Goal: Transaction & Acquisition: Obtain resource

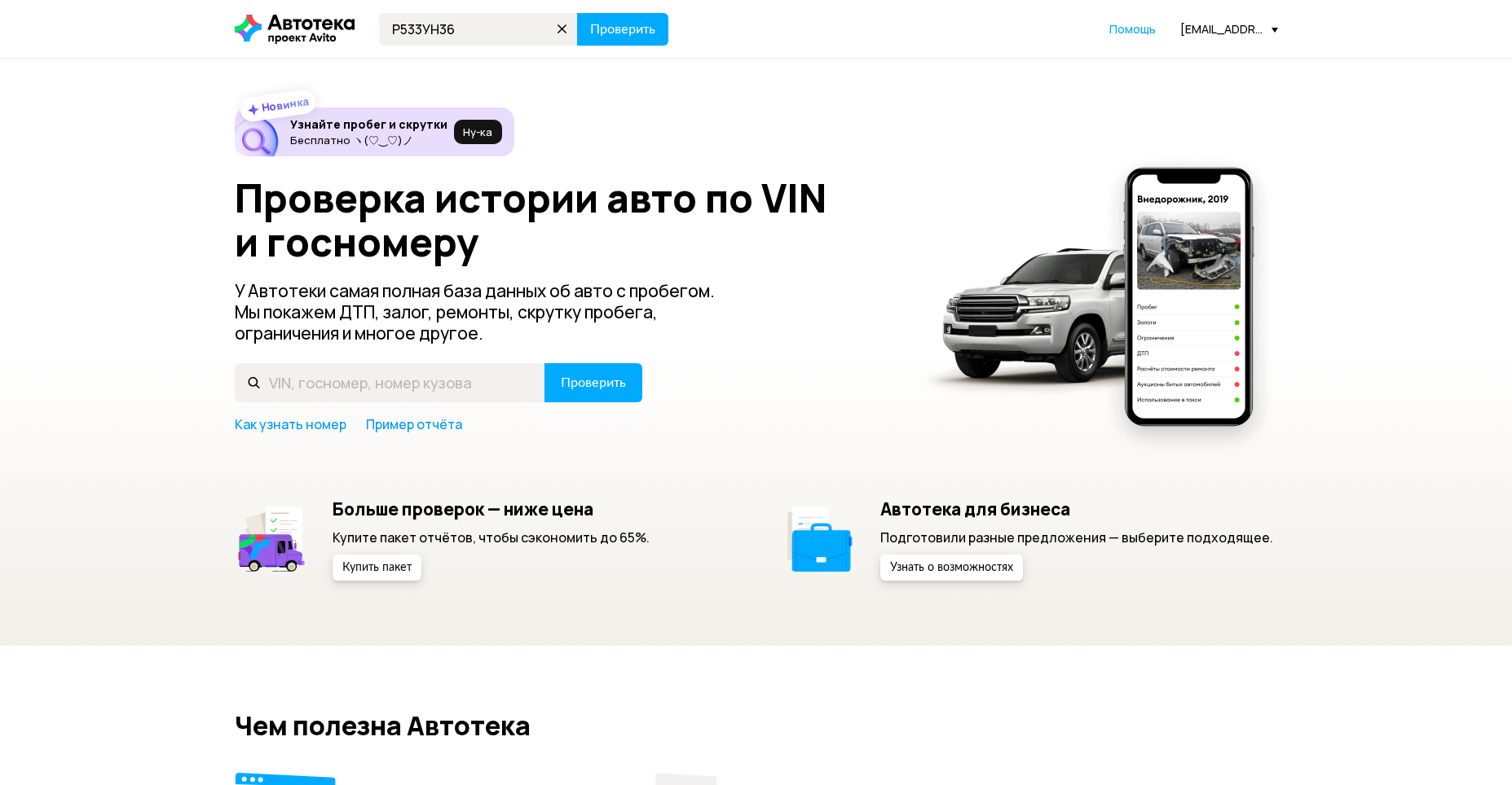
type input "Р533УН36"
click at [577, 13] on button "Проверить" at bounding box center [623, 29] width 91 height 33
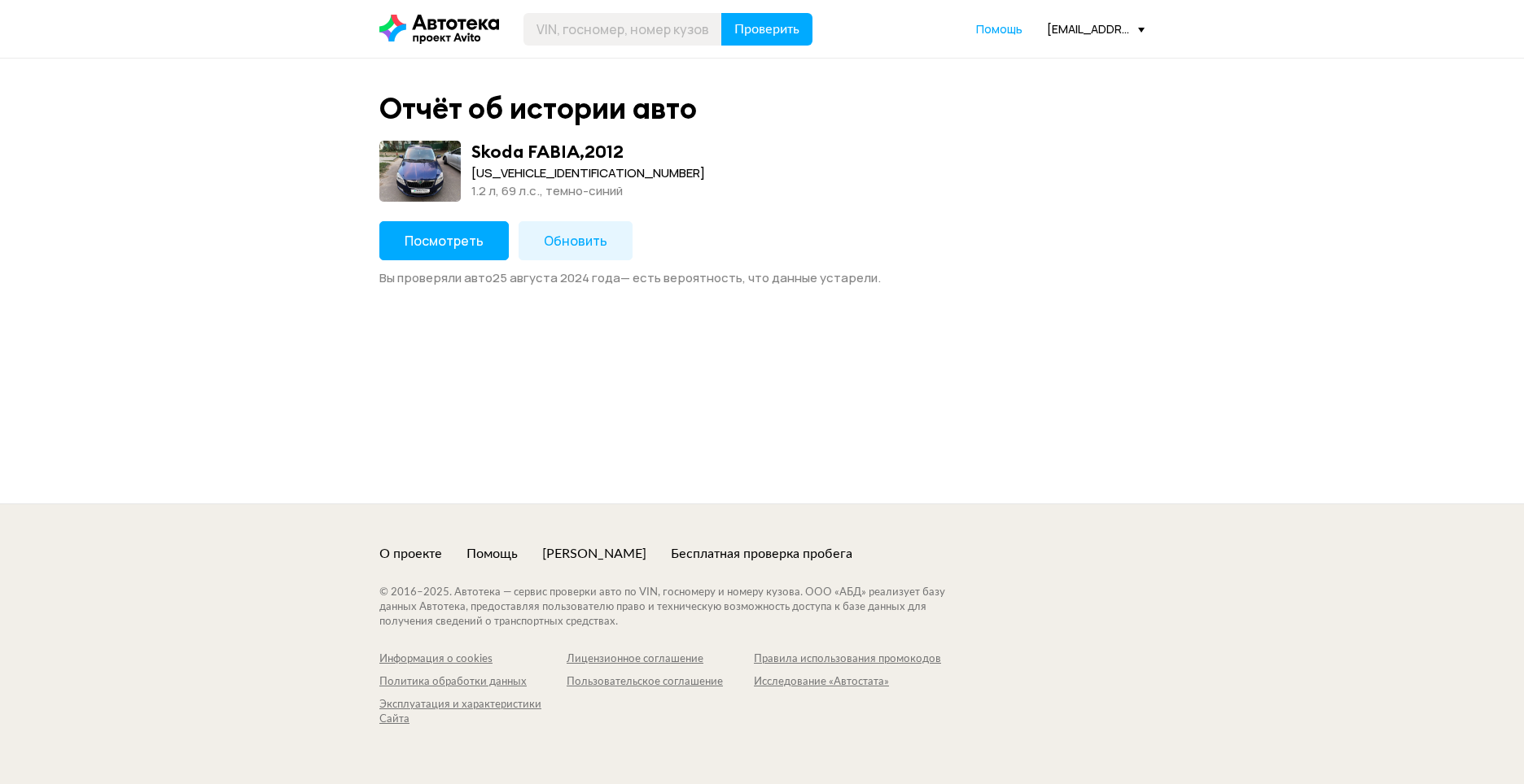
click at [566, 236] on span "Обновить" at bounding box center [576, 240] width 64 height 18
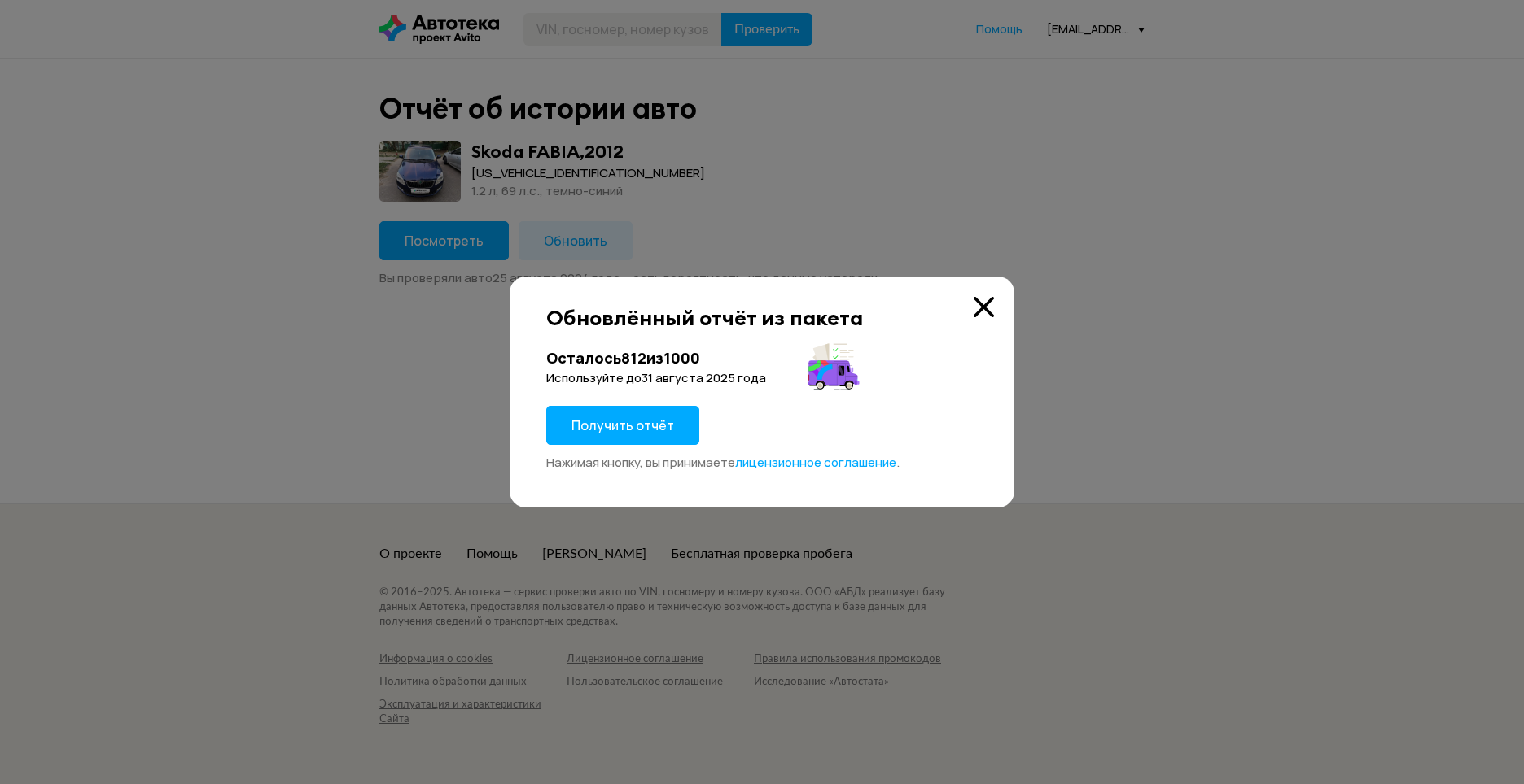
click at [623, 424] on span "Получить отчёт" at bounding box center [623, 425] width 103 height 18
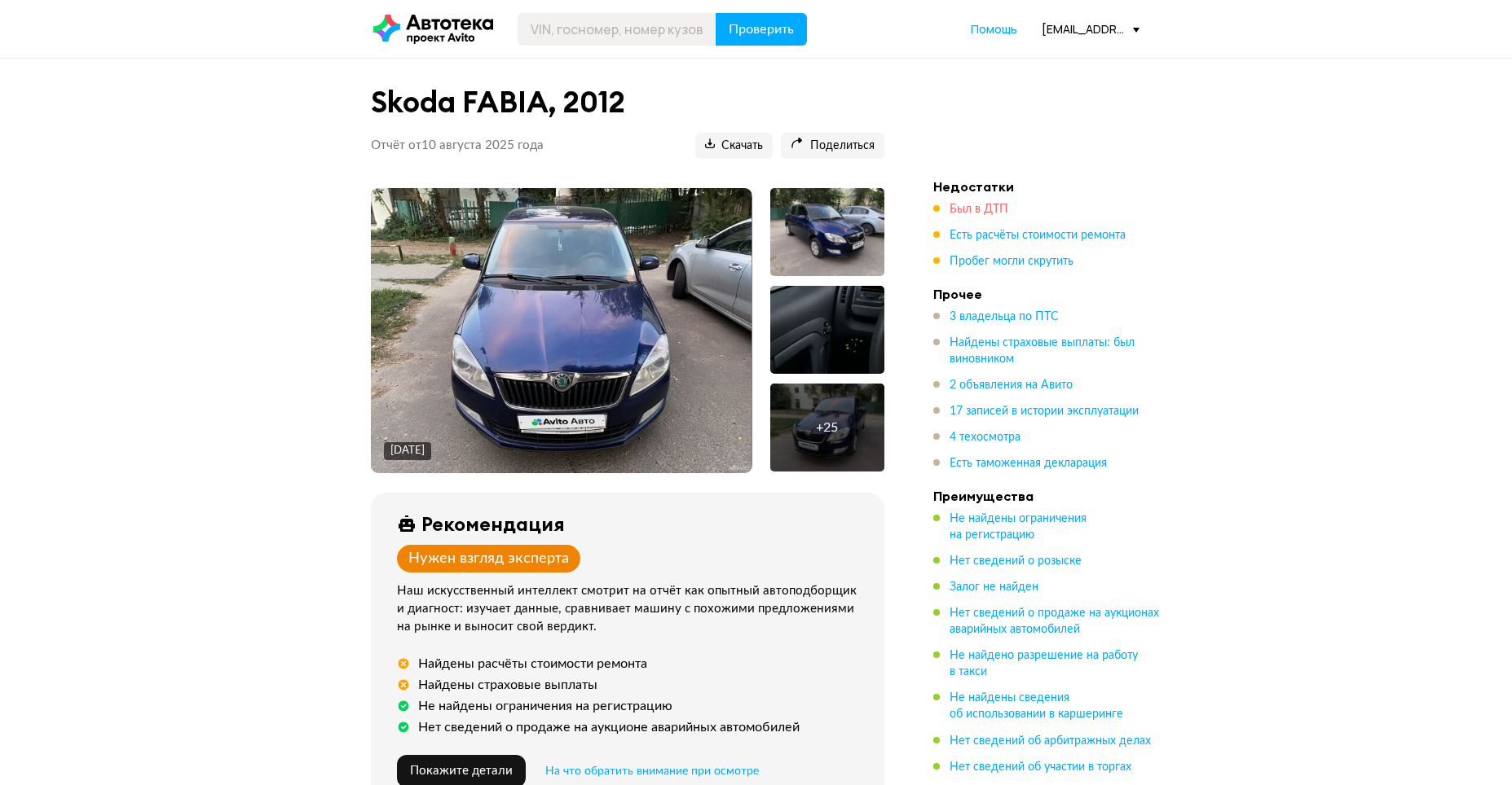
click at [972, 211] on span "Был в ДТП" at bounding box center [979, 210] width 59 height 11
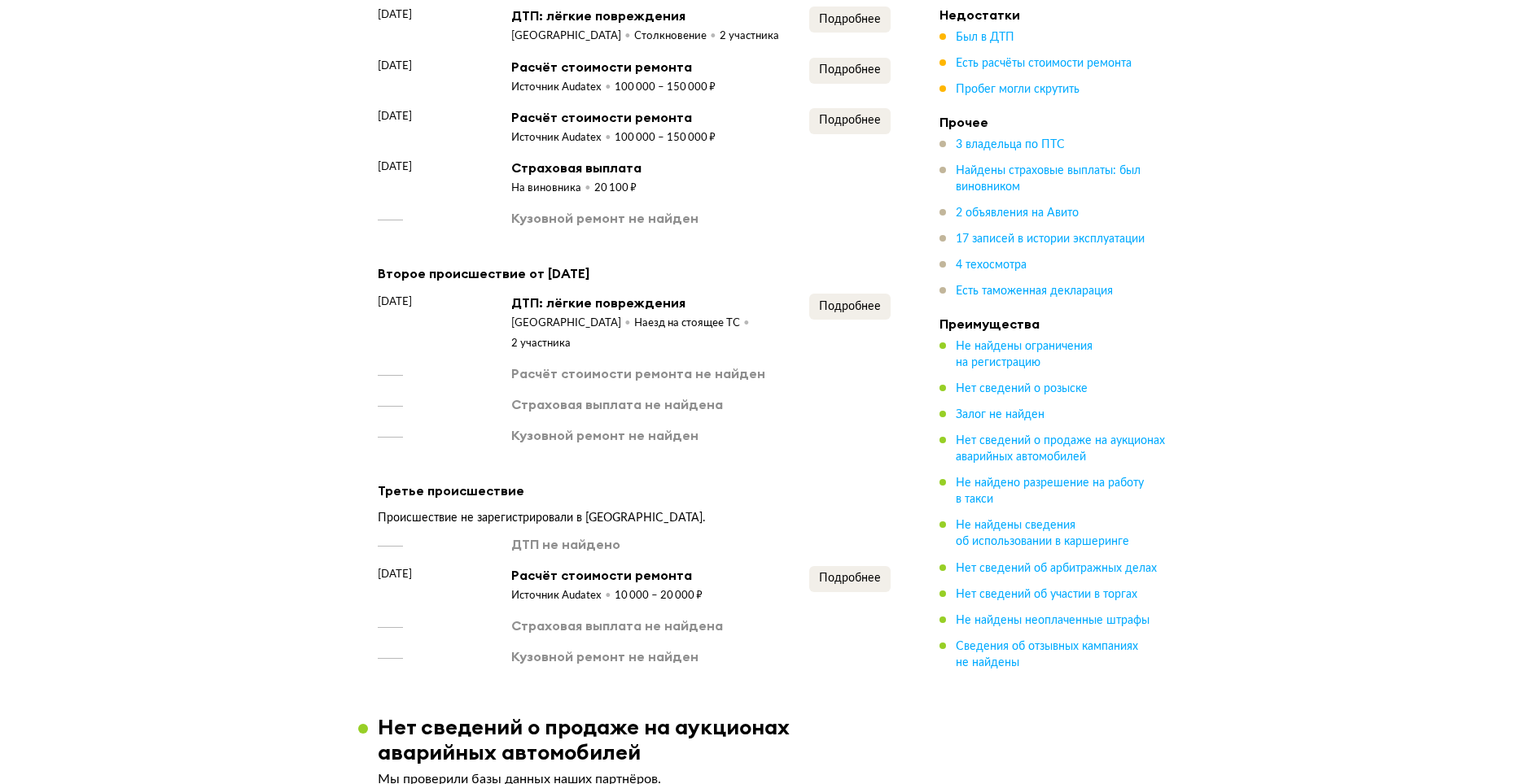
scroll to position [1883, 0]
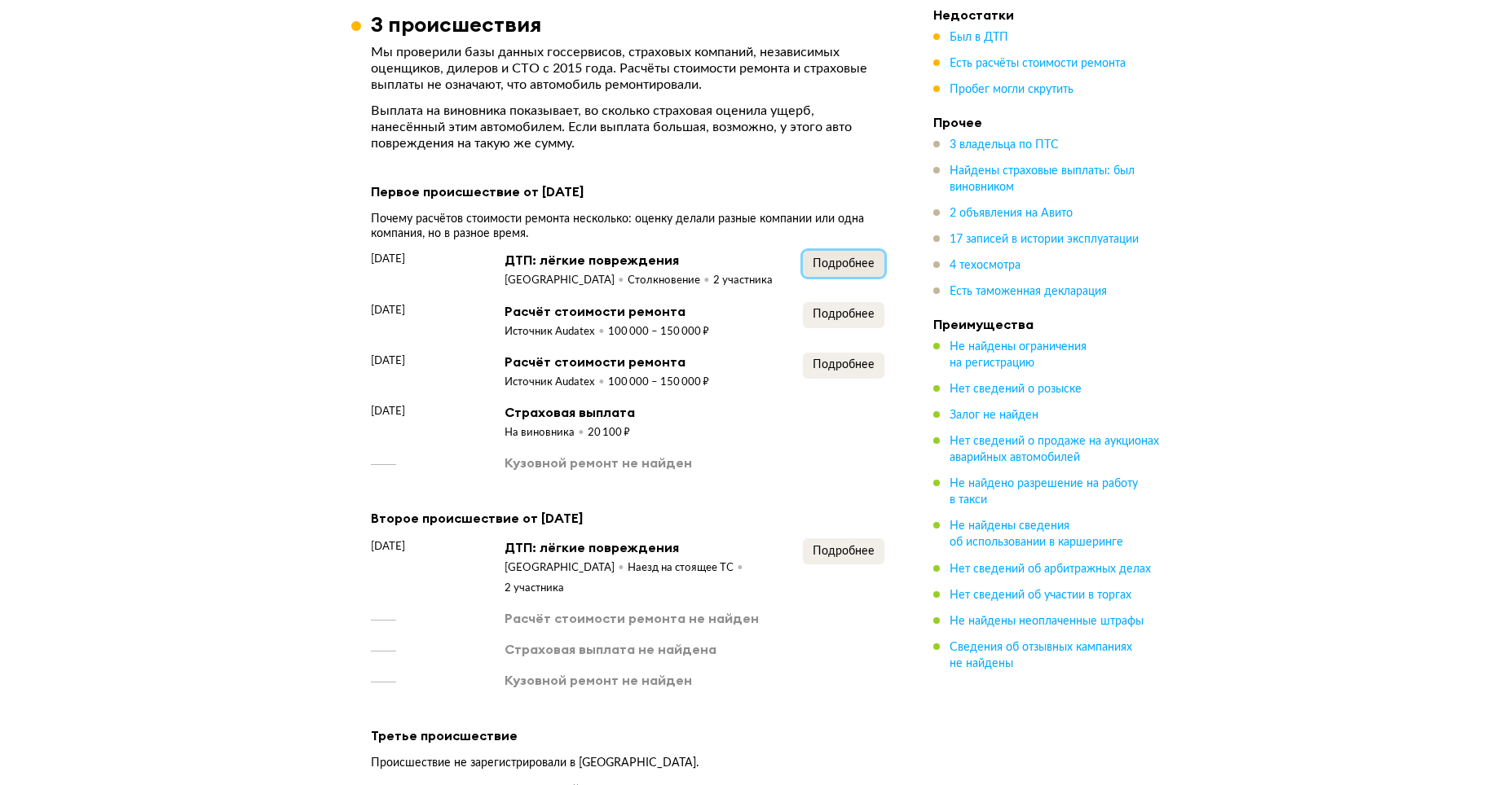
click at [837, 258] on span "Подробнее" at bounding box center [843, 264] width 62 height 11
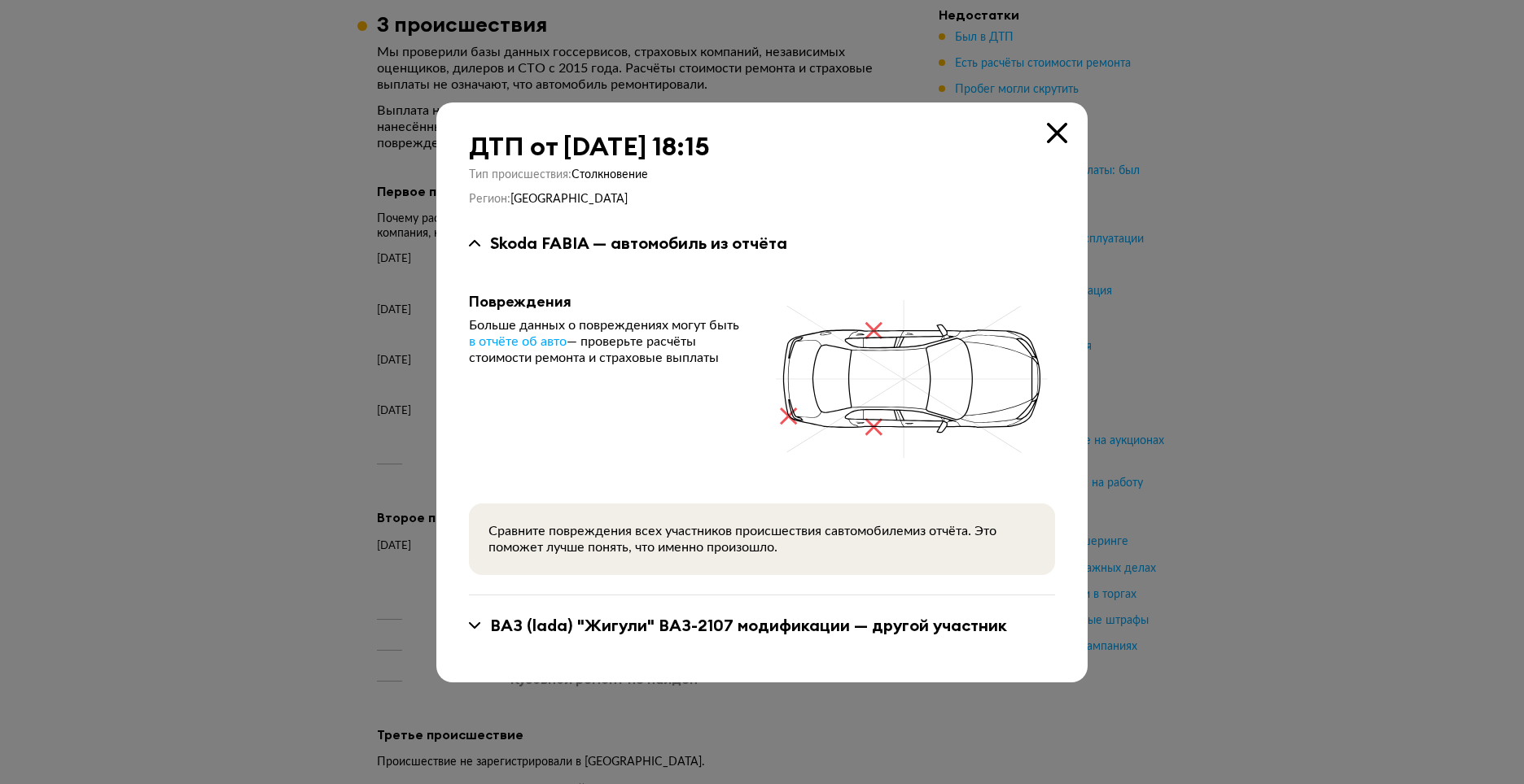
click at [1056, 135] on icon at bounding box center [1057, 133] width 20 height 20
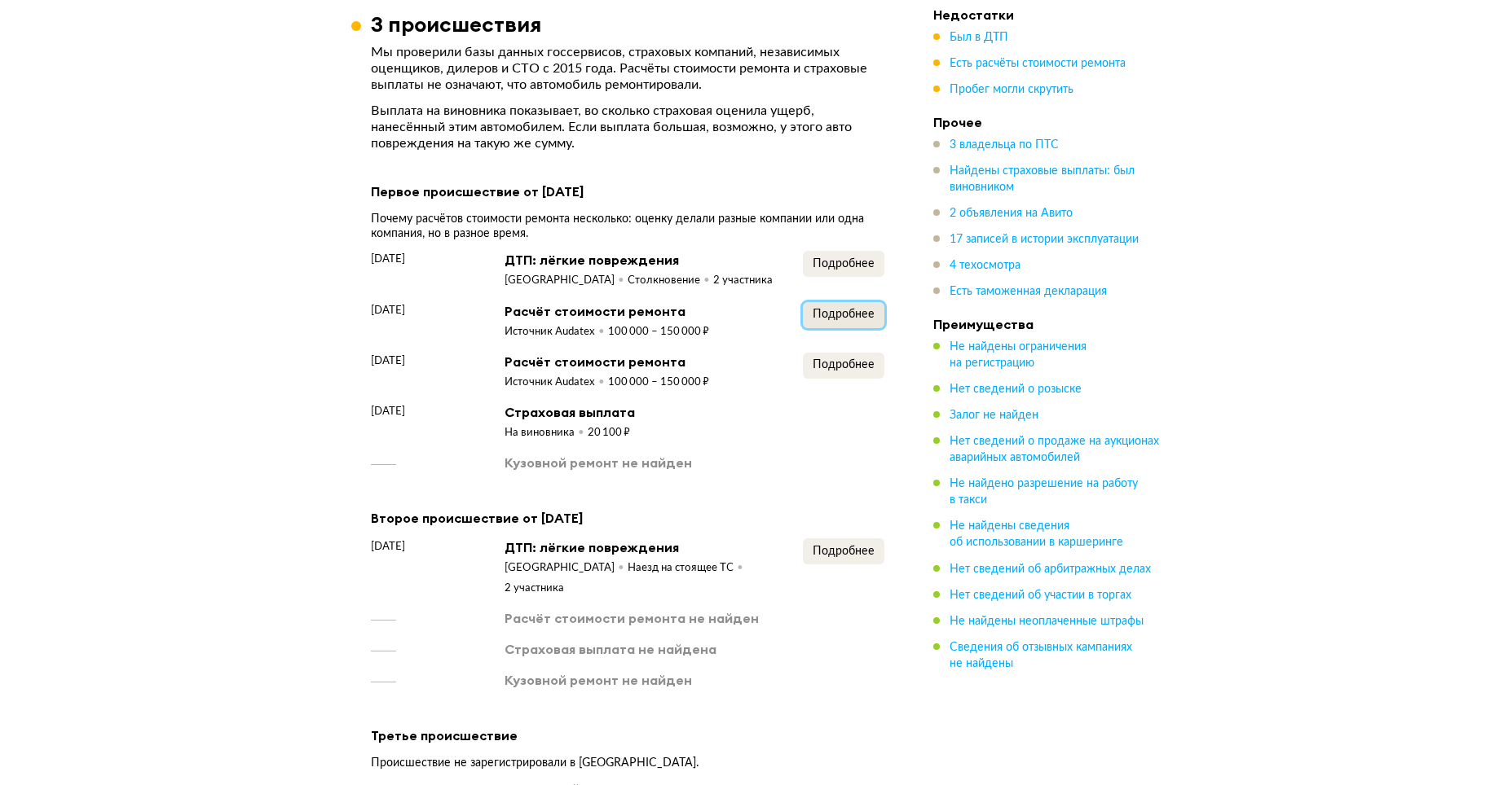
click at [836, 311] on span "Подробнее" at bounding box center [843, 314] width 62 height 11
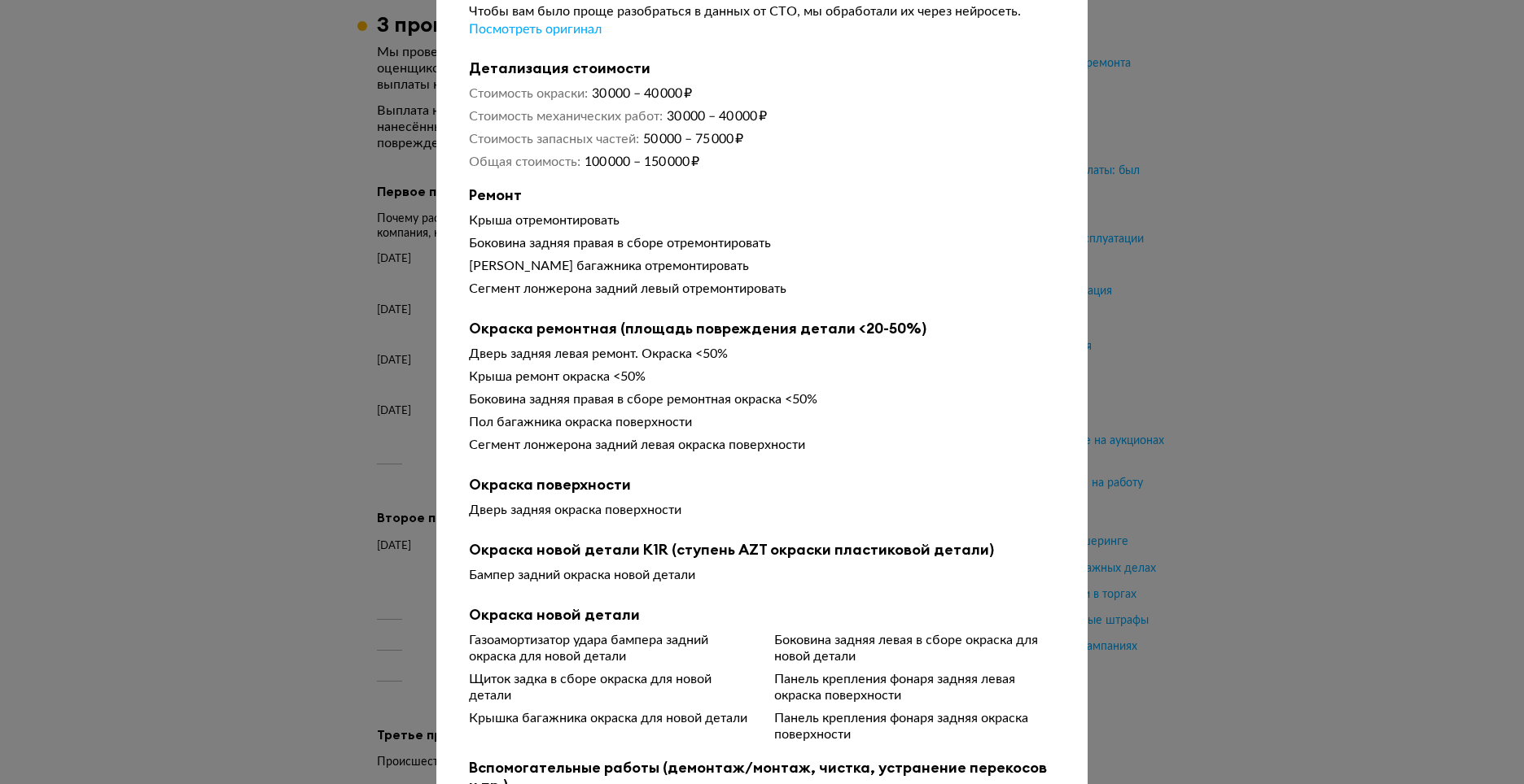
scroll to position [0, 0]
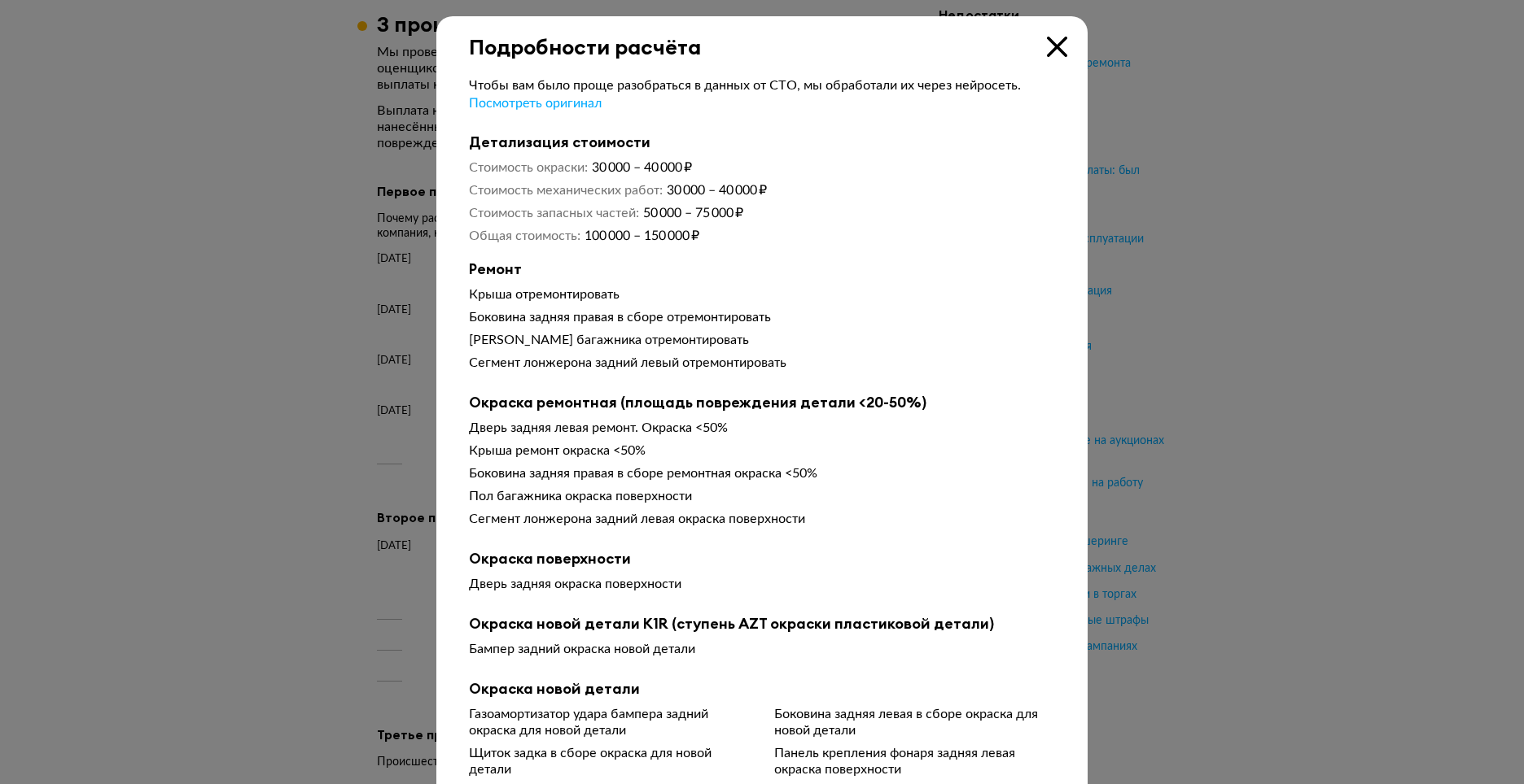
click at [1053, 45] on icon at bounding box center [1057, 46] width 20 height 20
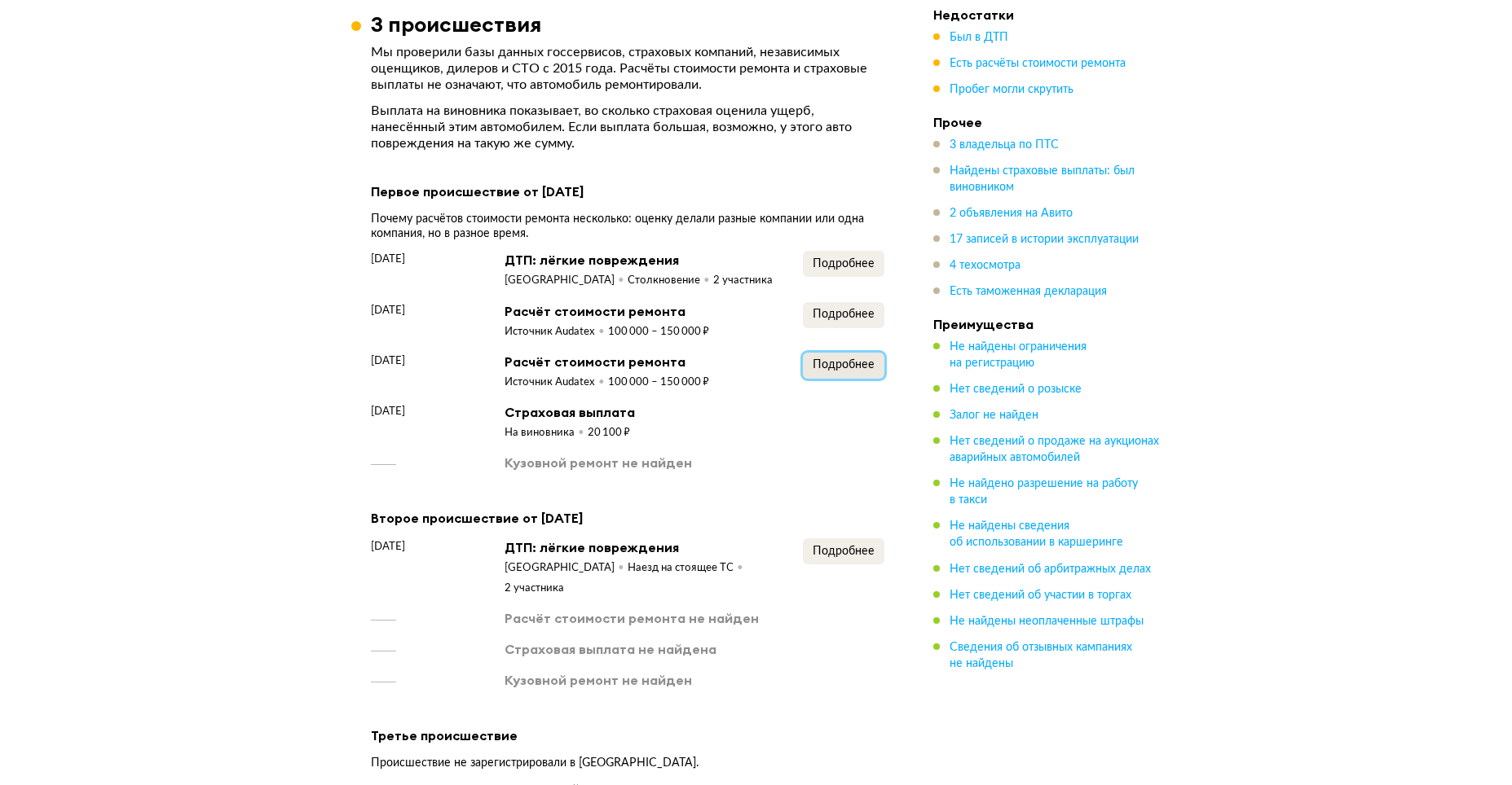
click at [856, 361] on span "Подробнее" at bounding box center [843, 365] width 62 height 11
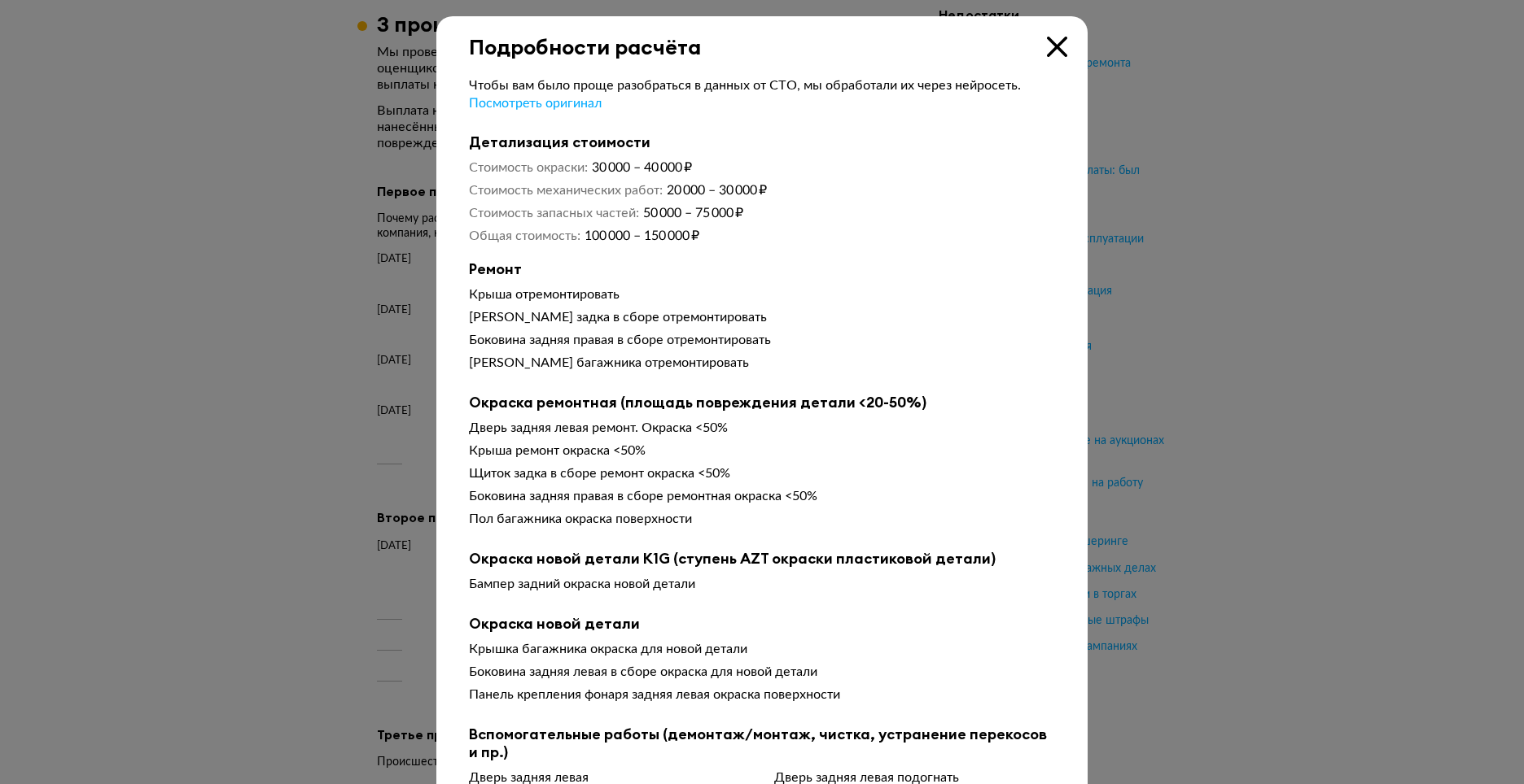
click at [1047, 46] on icon at bounding box center [1057, 46] width 20 height 20
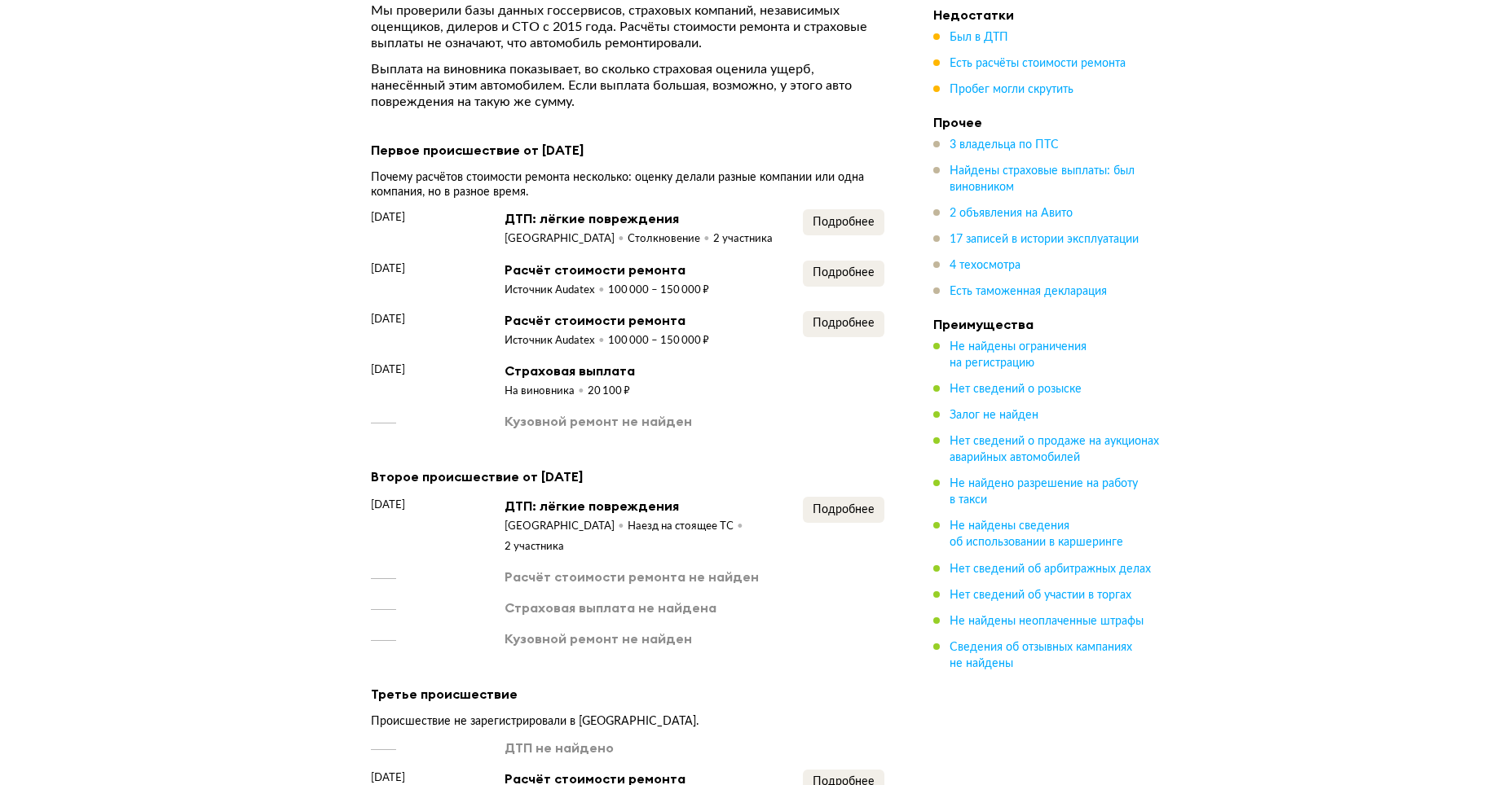
scroll to position [1966, 0]
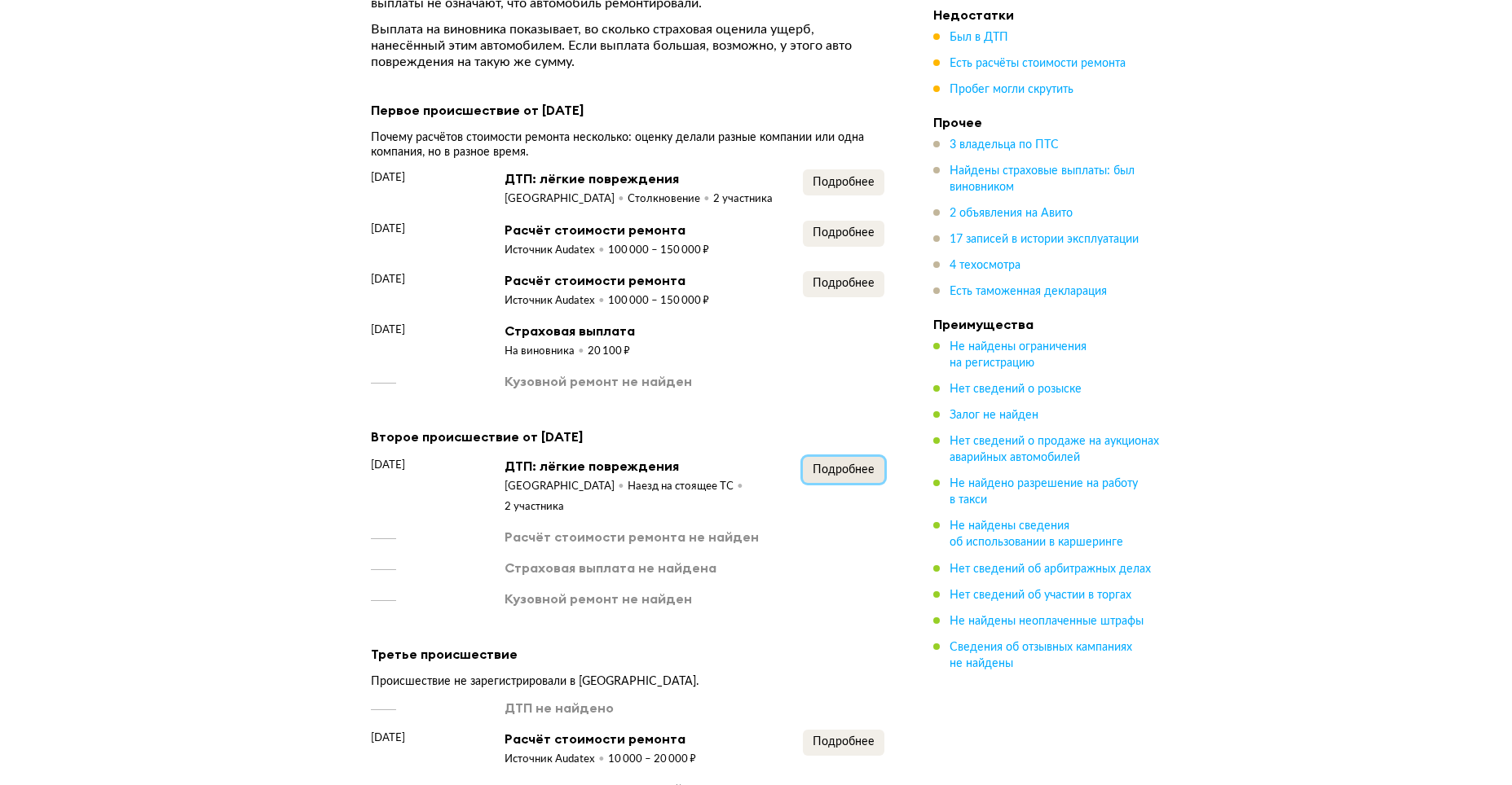
click at [849, 465] on span "Подробнее" at bounding box center [843, 470] width 62 height 11
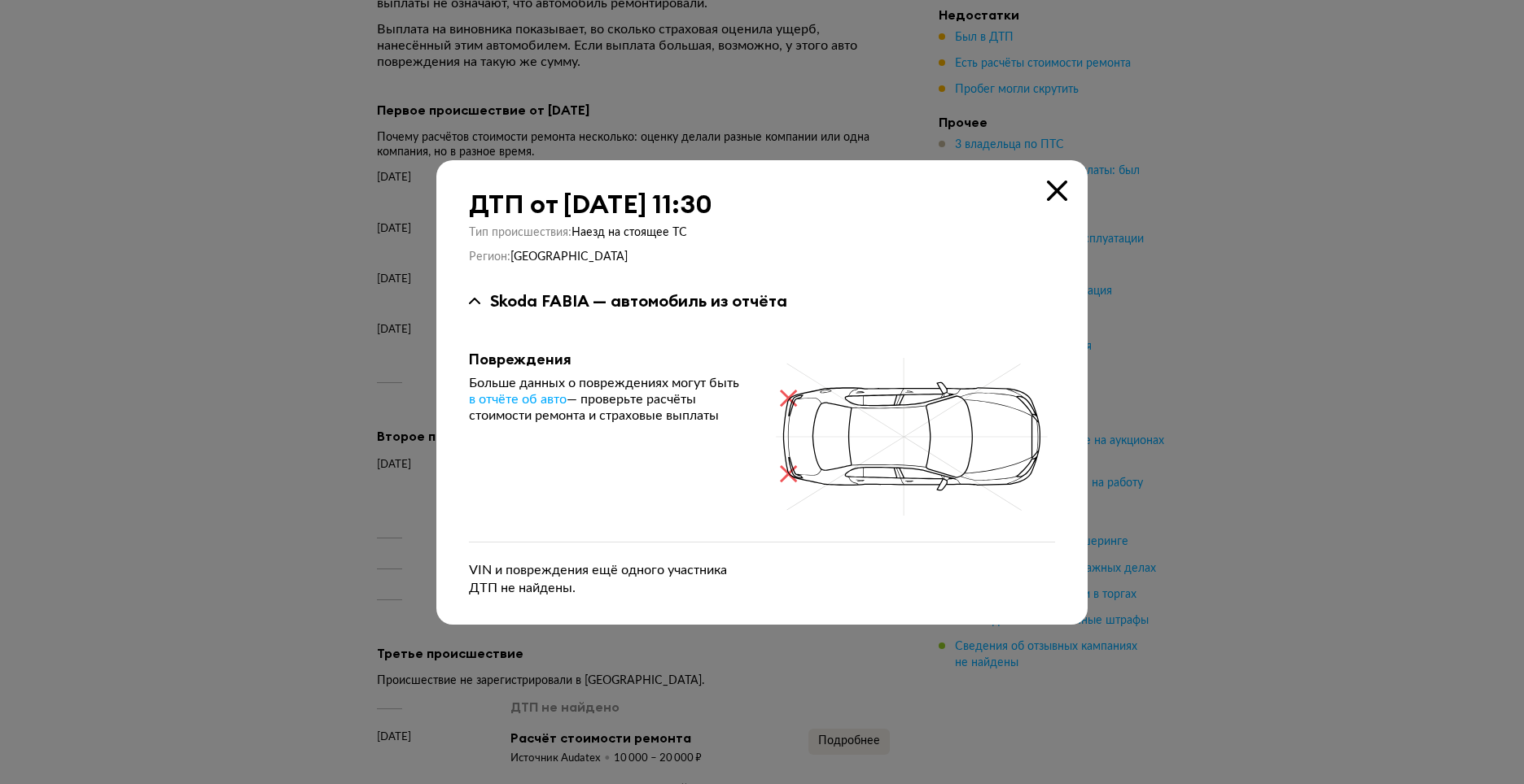
click at [1056, 193] on icon at bounding box center [1057, 191] width 20 height 20
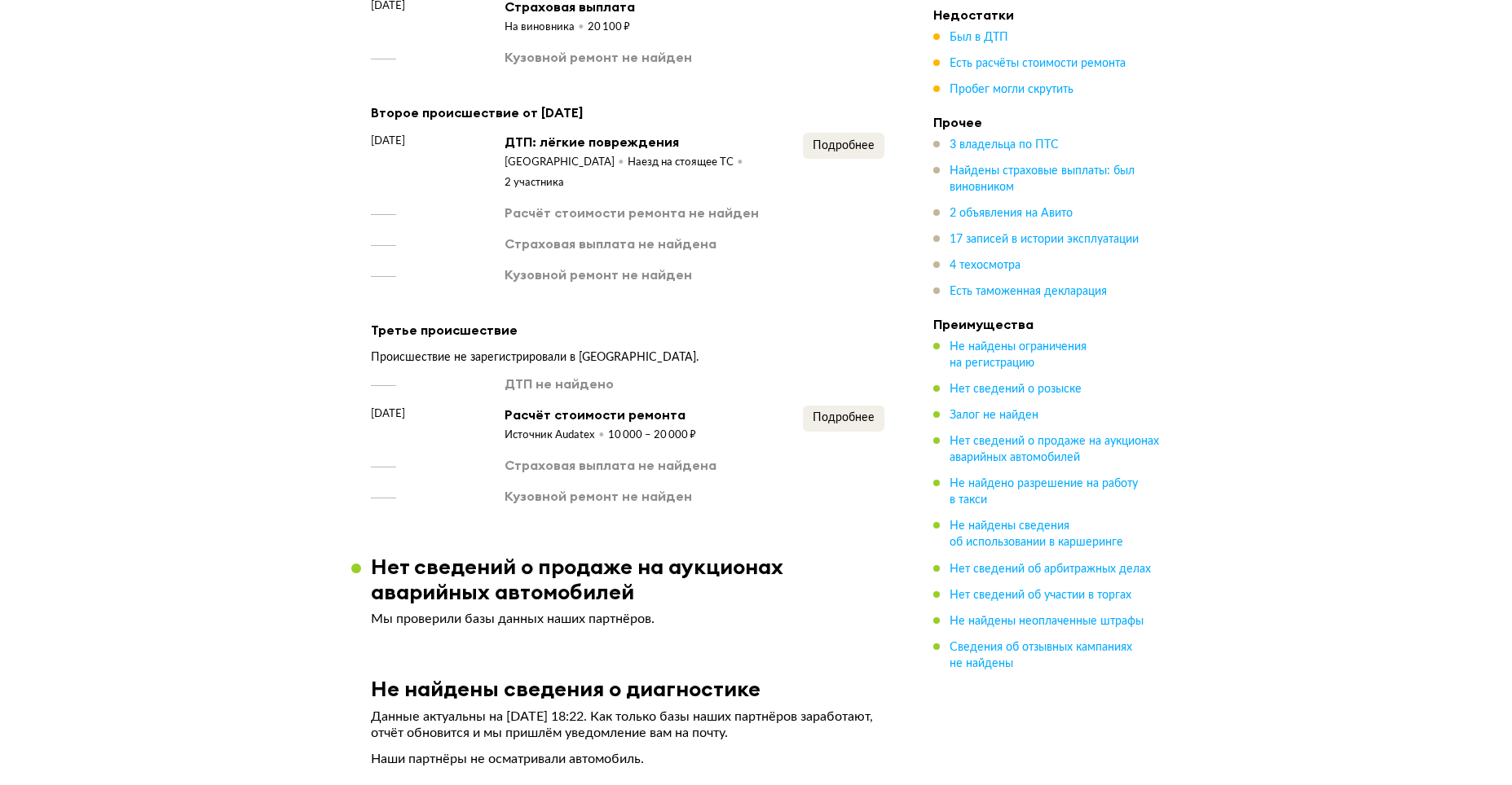
scroll to position [2292, 0]
click at [848, 419] on span "Подробнее" at bounding box center [843, 416] width 62 height 11
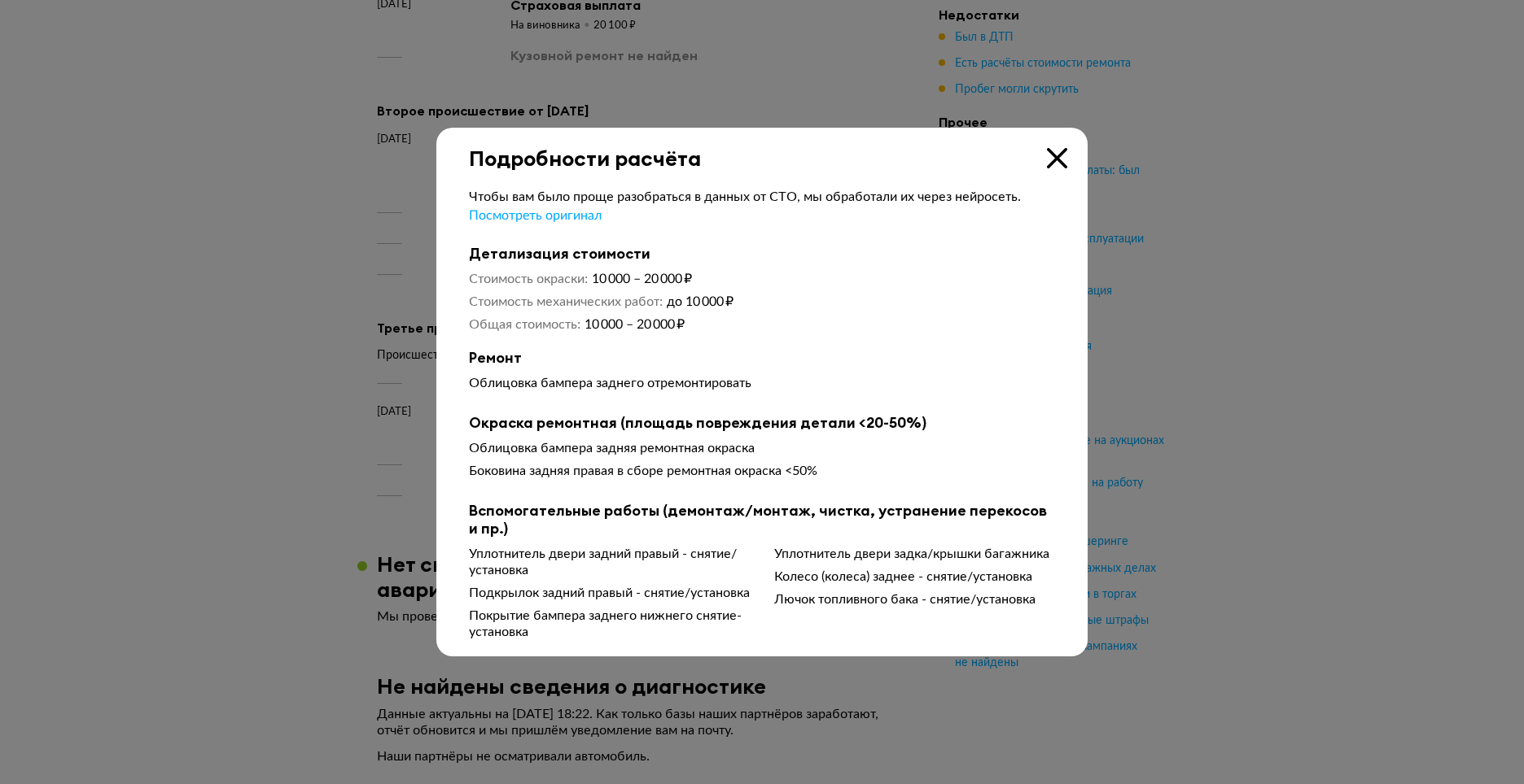
click at [1057, 156] on icon at bounding box center [1057, 158] width 20 height 20
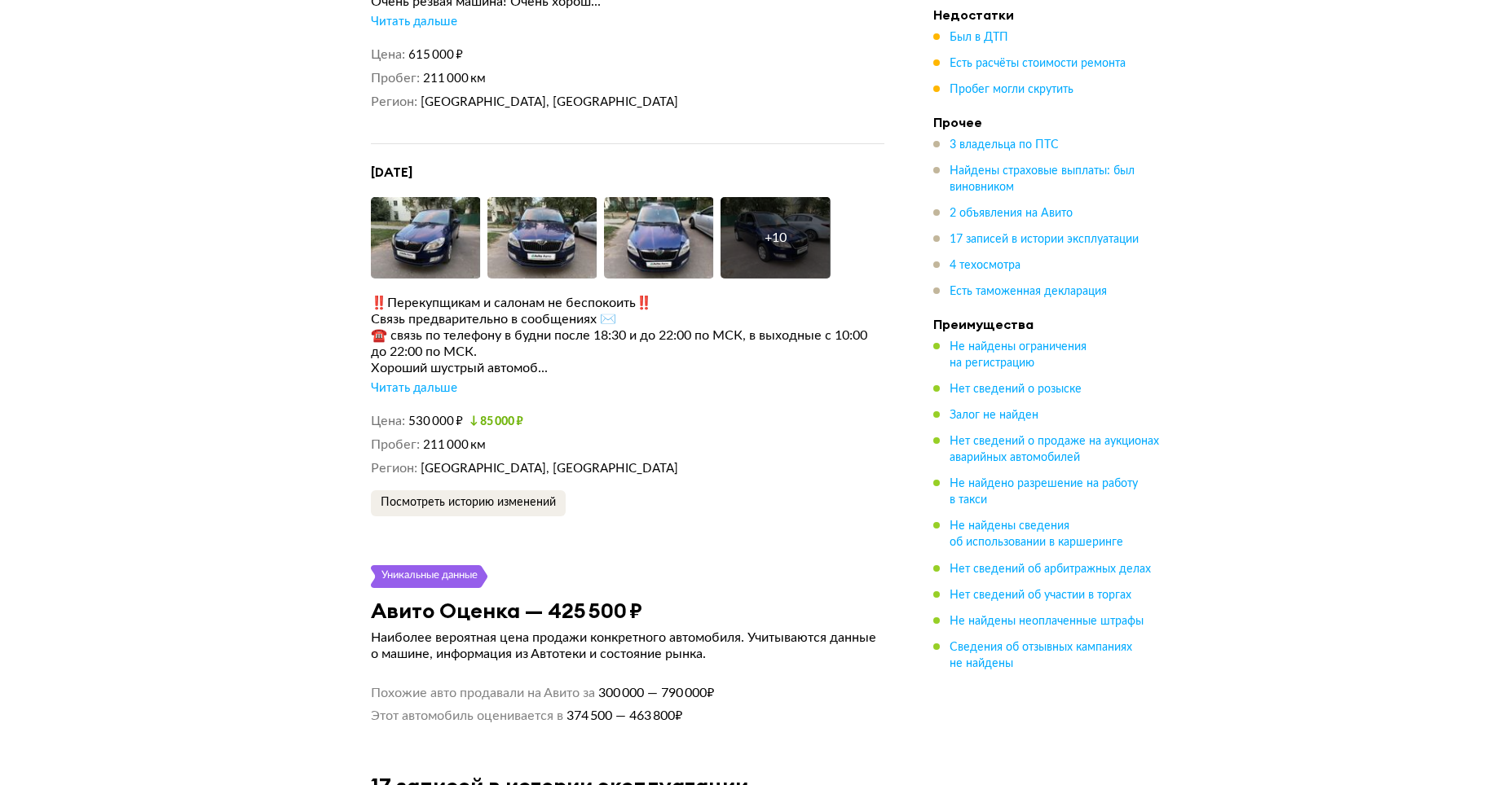
scroll to position [3921, 0]
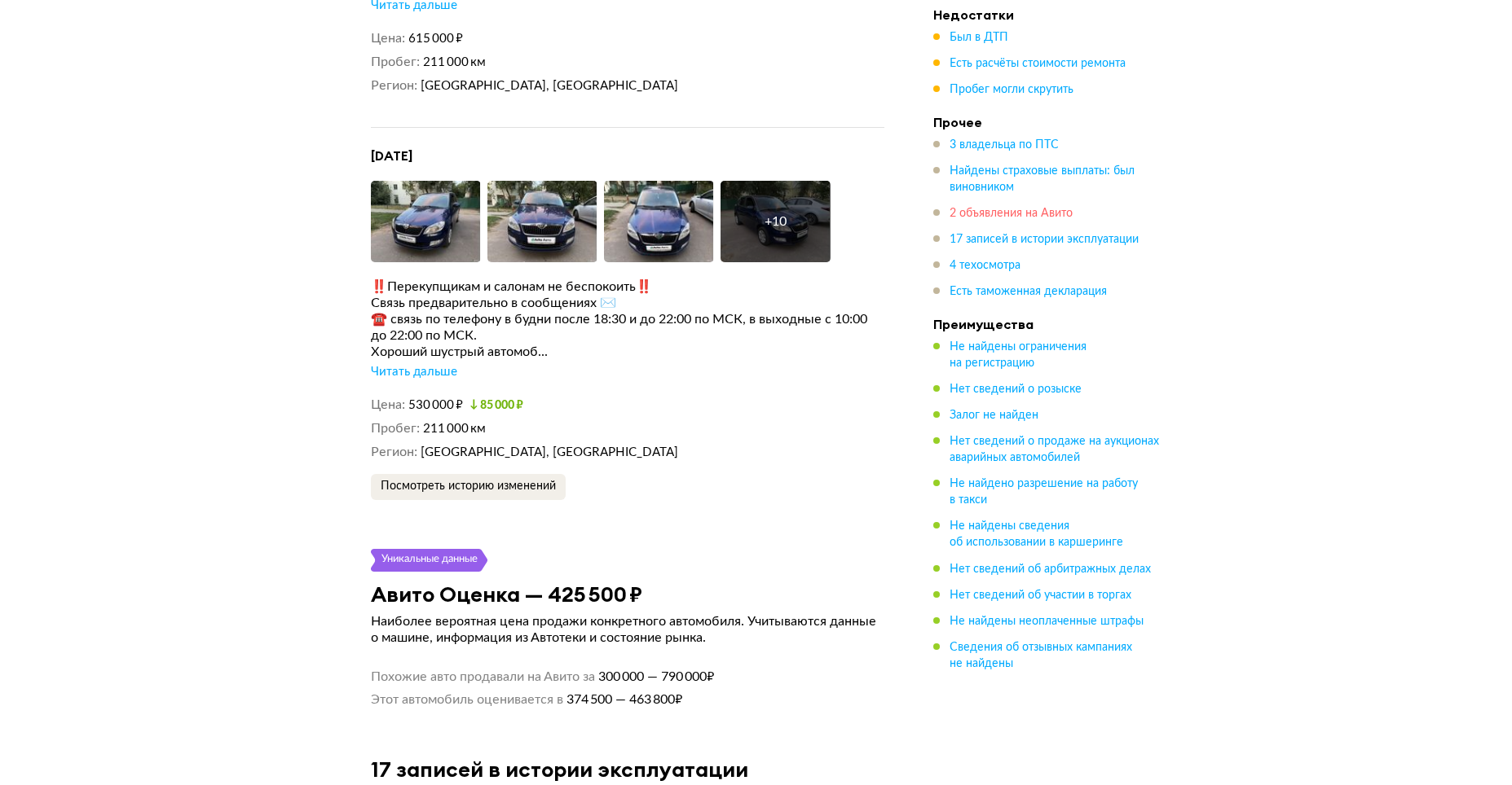
click at [1004, 213] on span "2 объявления на Авито" at bounding box center [1011, 214] width 123 height 11
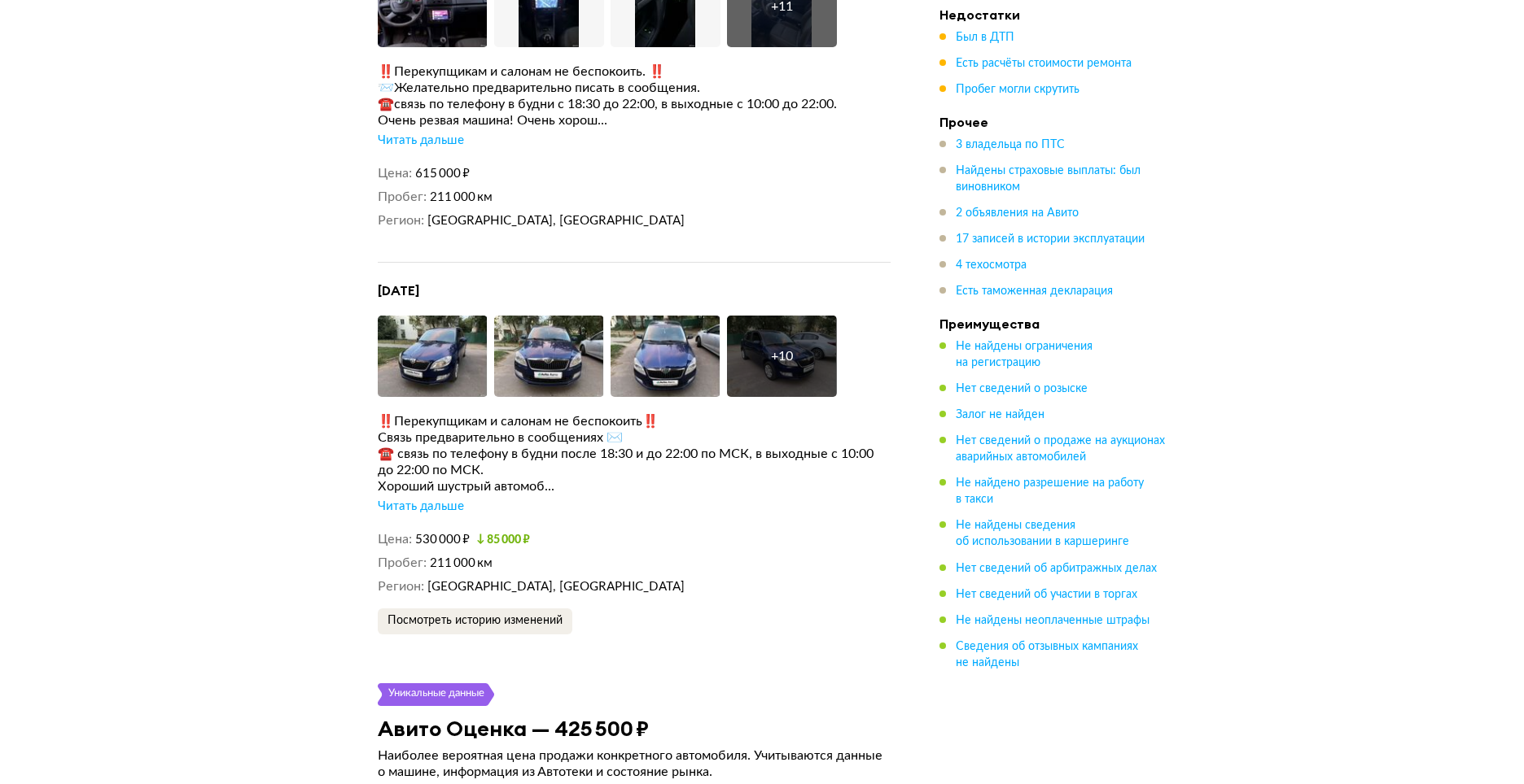
scroll to position [3862, 0]
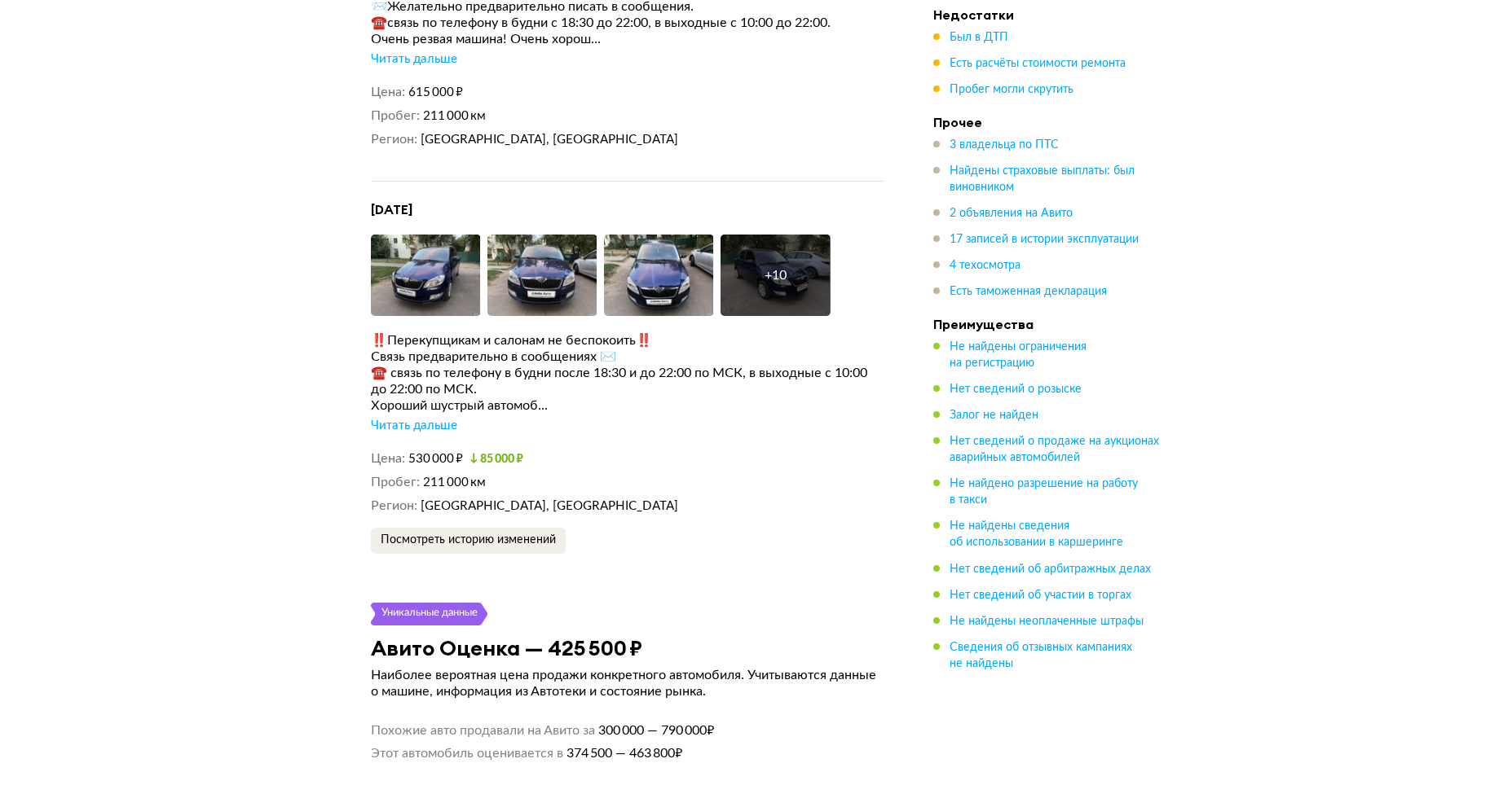
click at [433, 427] on div "Читать дальше" at bounding box center [414, 426] width 87 height 16
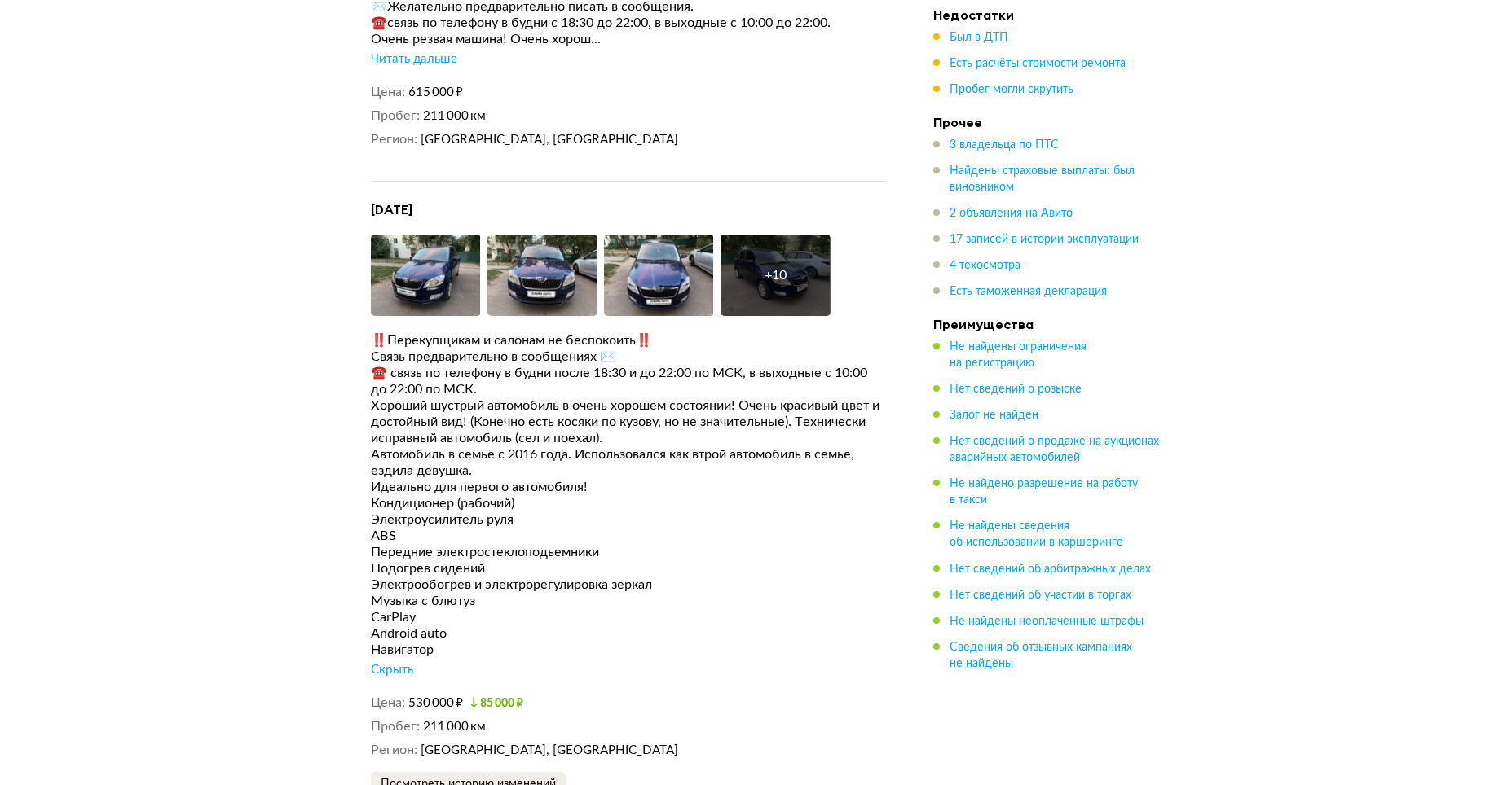
click at [771, 274] on div "+ 10" at bounding box center [775, 275] width 22 height 16
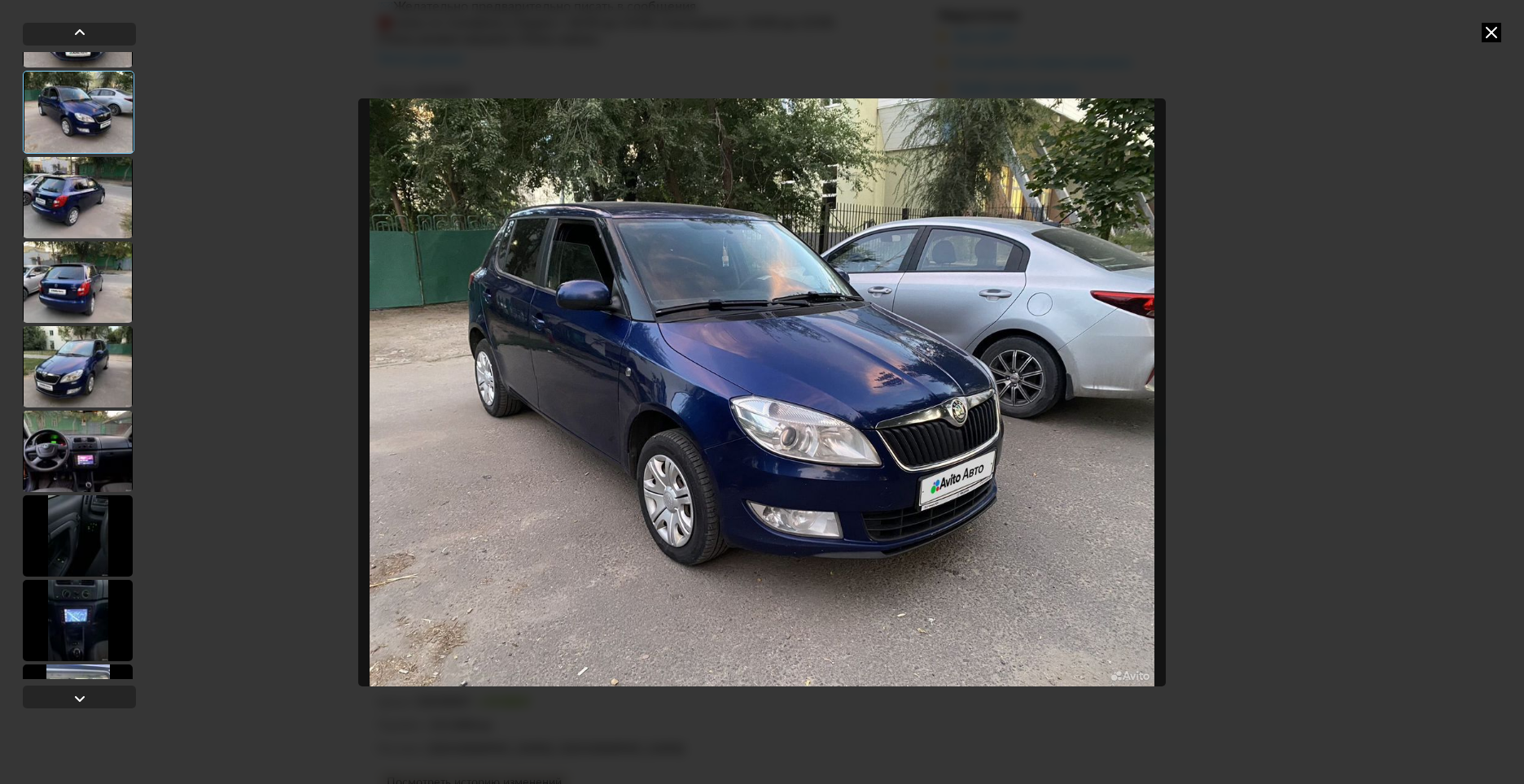
scroll to position [325, 0]
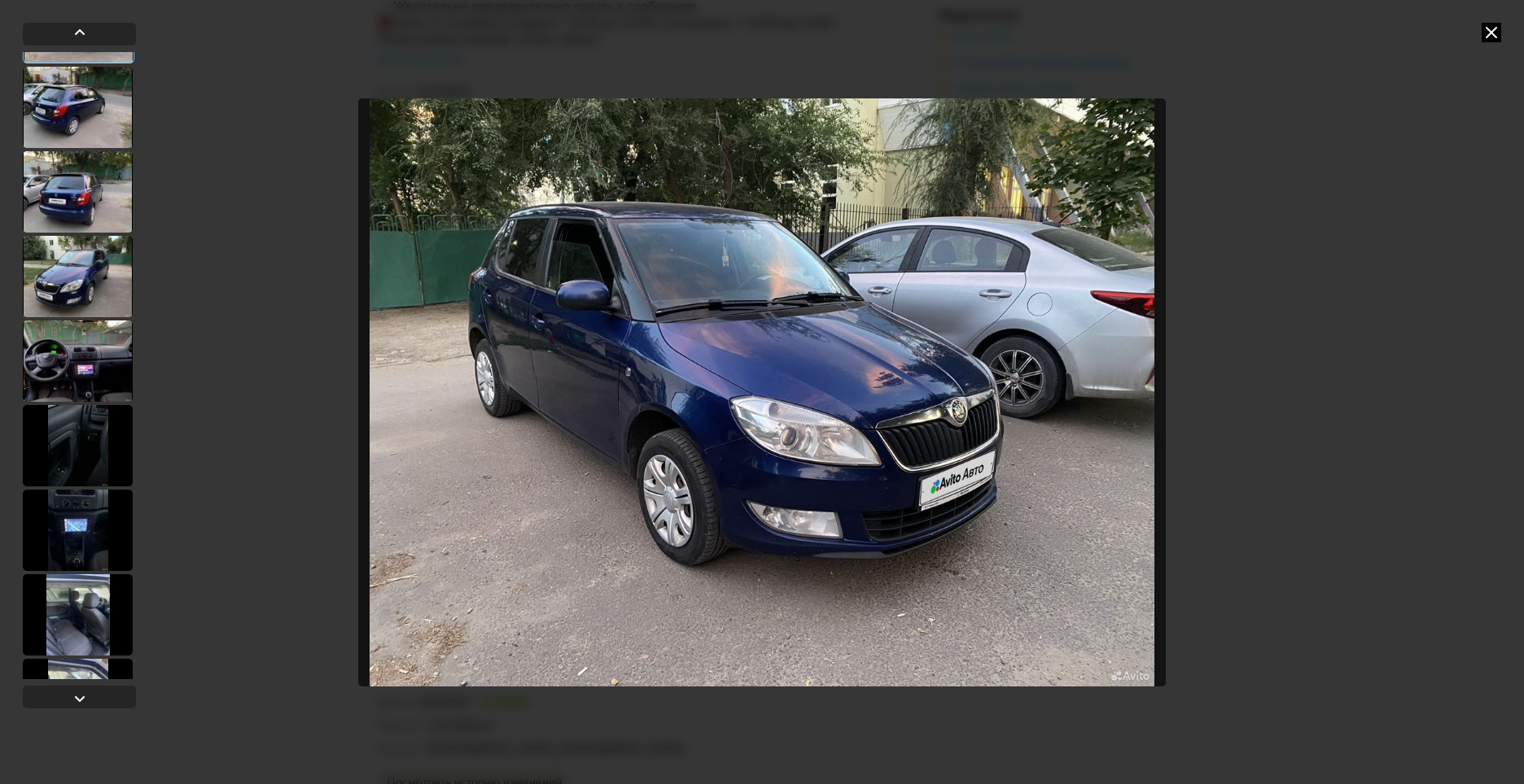
click at [84, 533] on div at bounding box center [77, 531] width 110 height 81
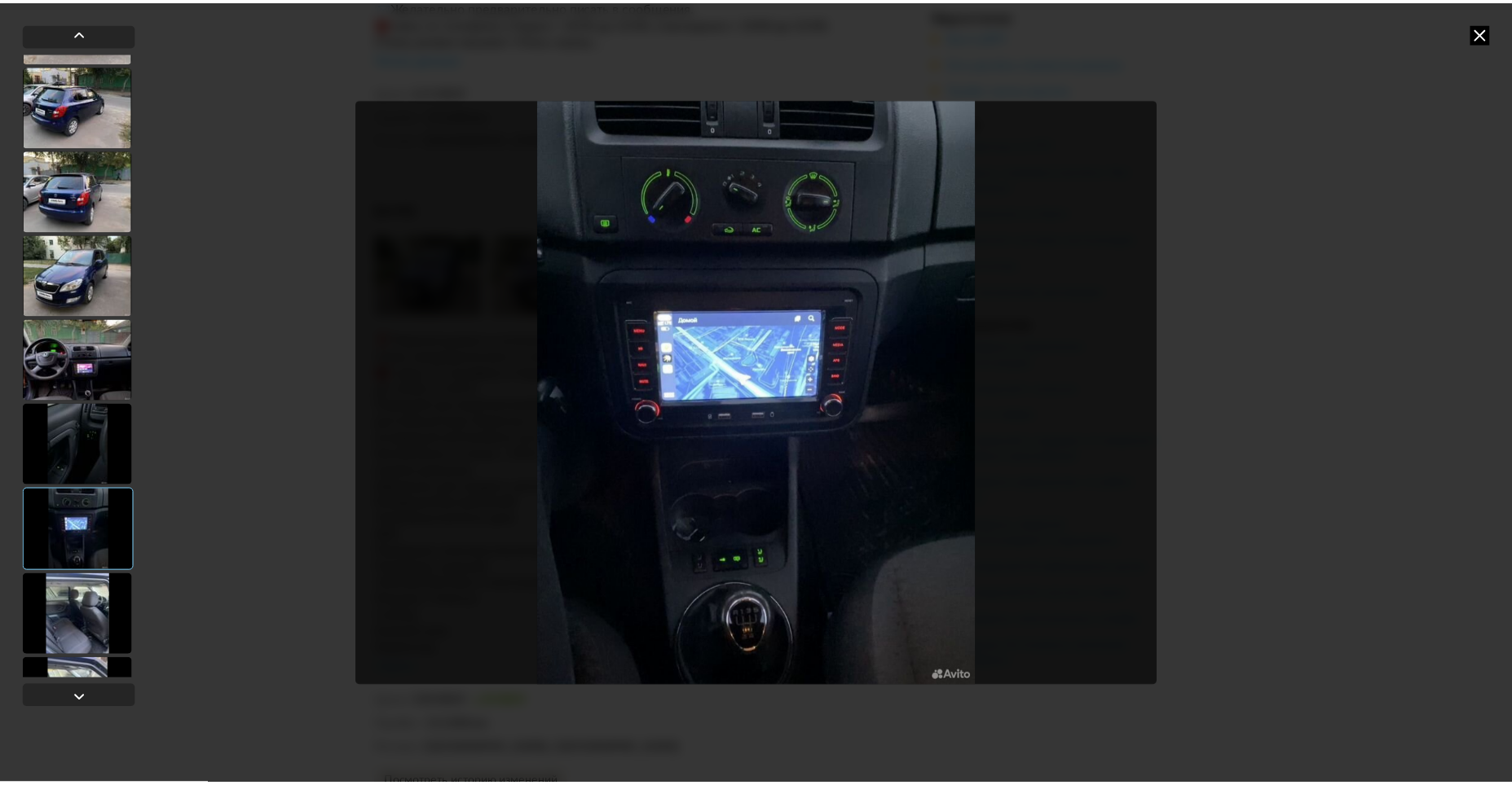
scroll to position [475, 0]
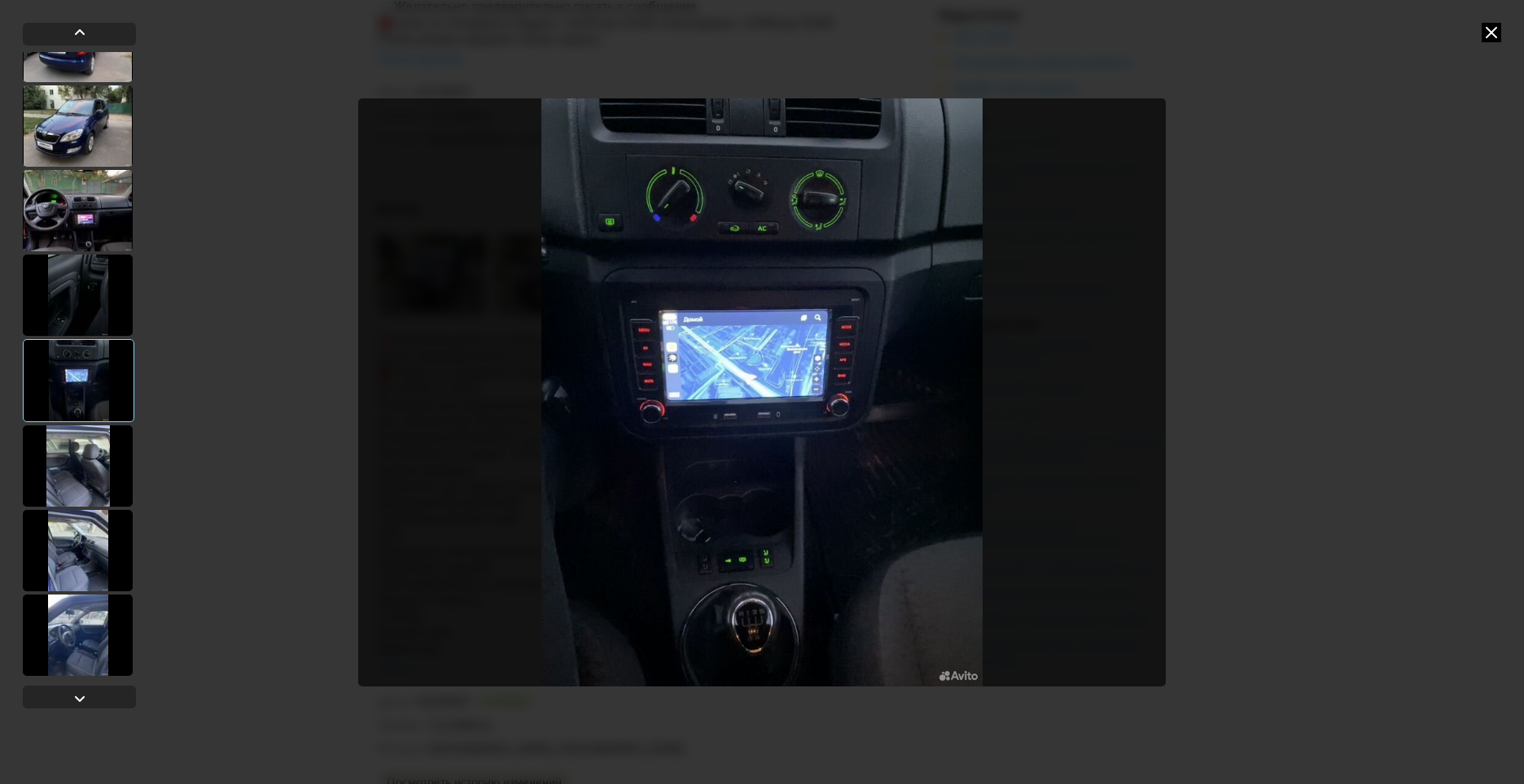
click at [1492, 36] on icon at bounding box center [1491, 33] width 20 height 20
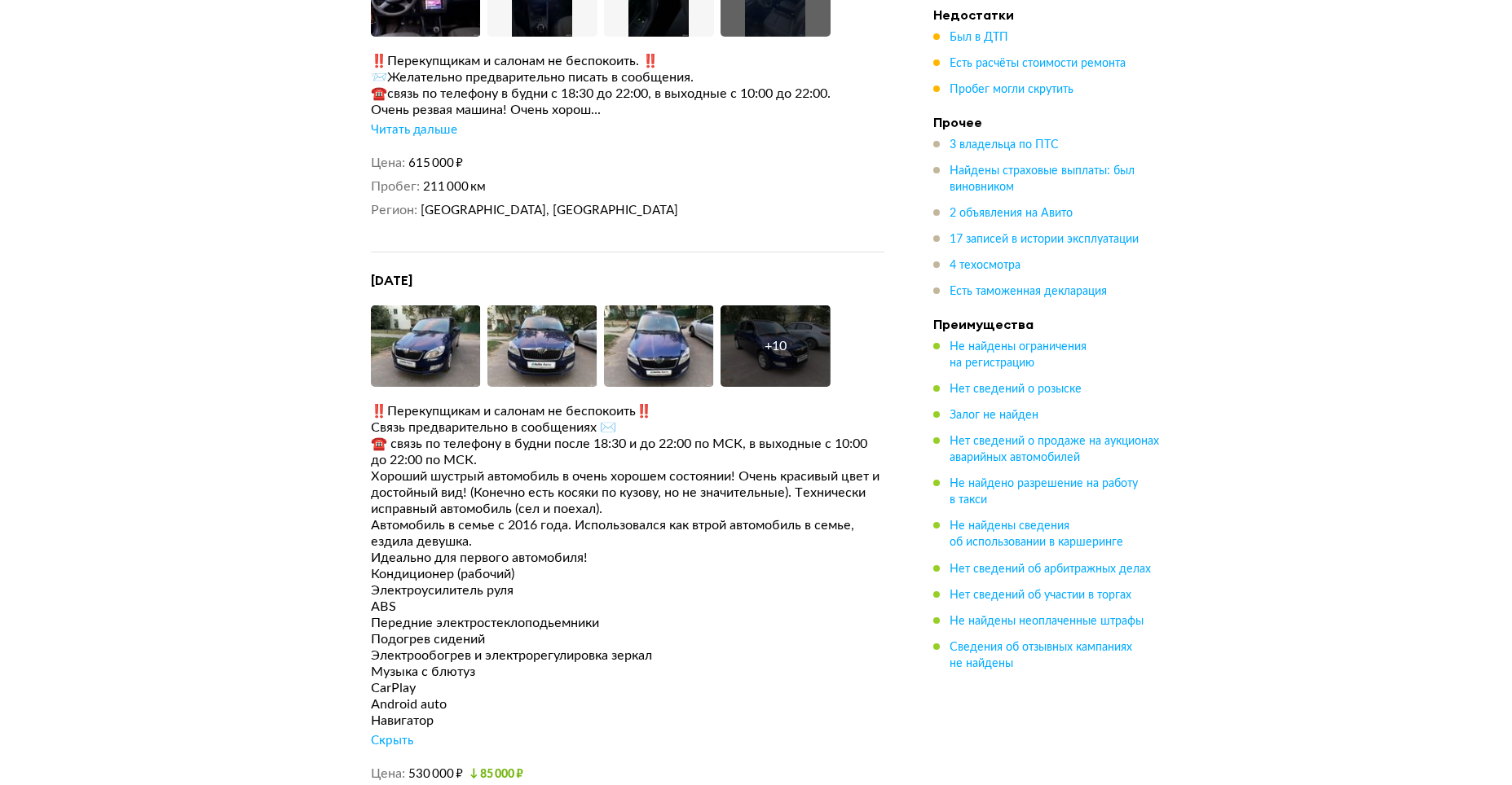
scroll to position [3785, 0]
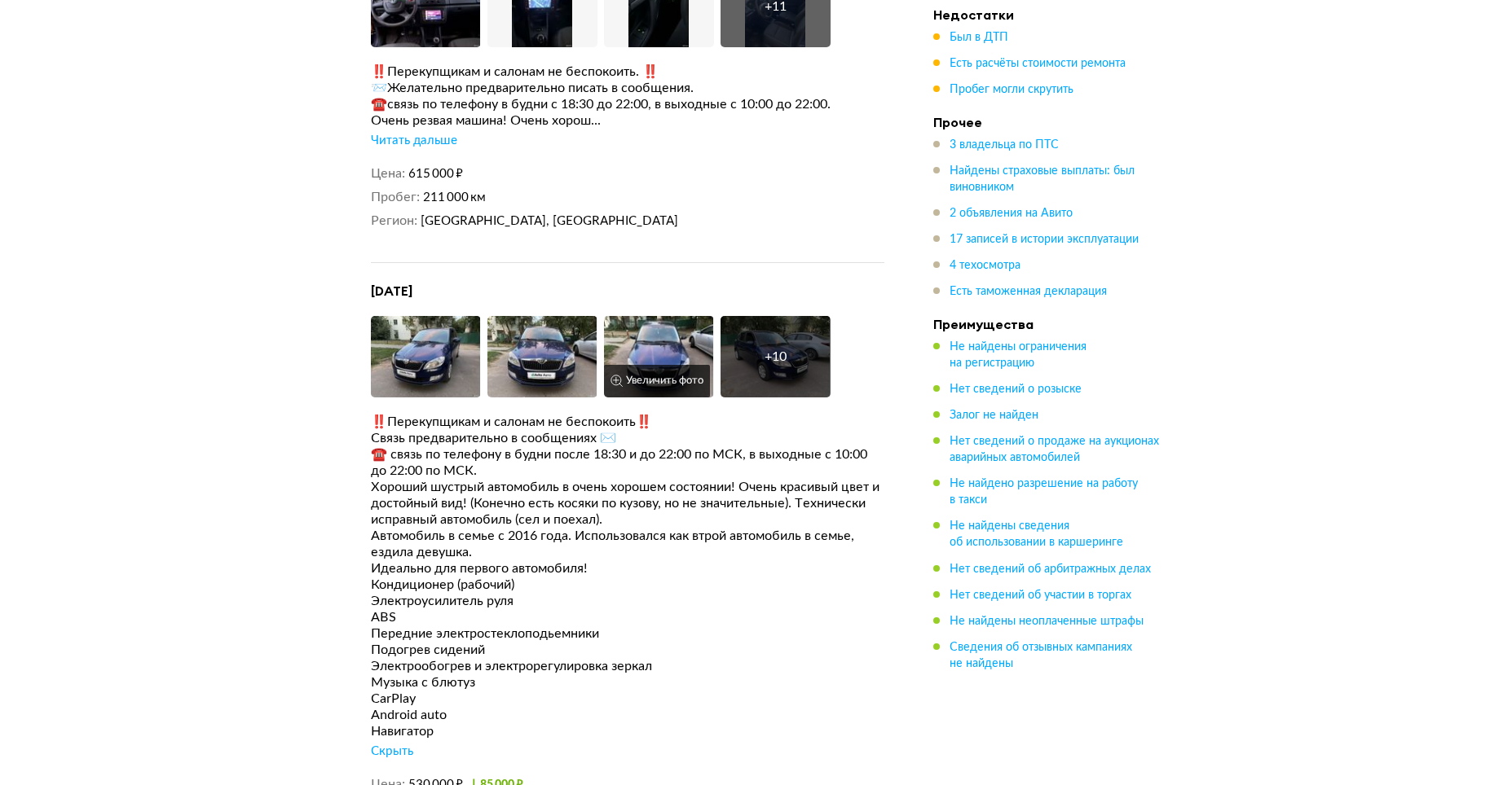
click at [647, 365] on img at bounding box center [659, 357] width 110 height 82
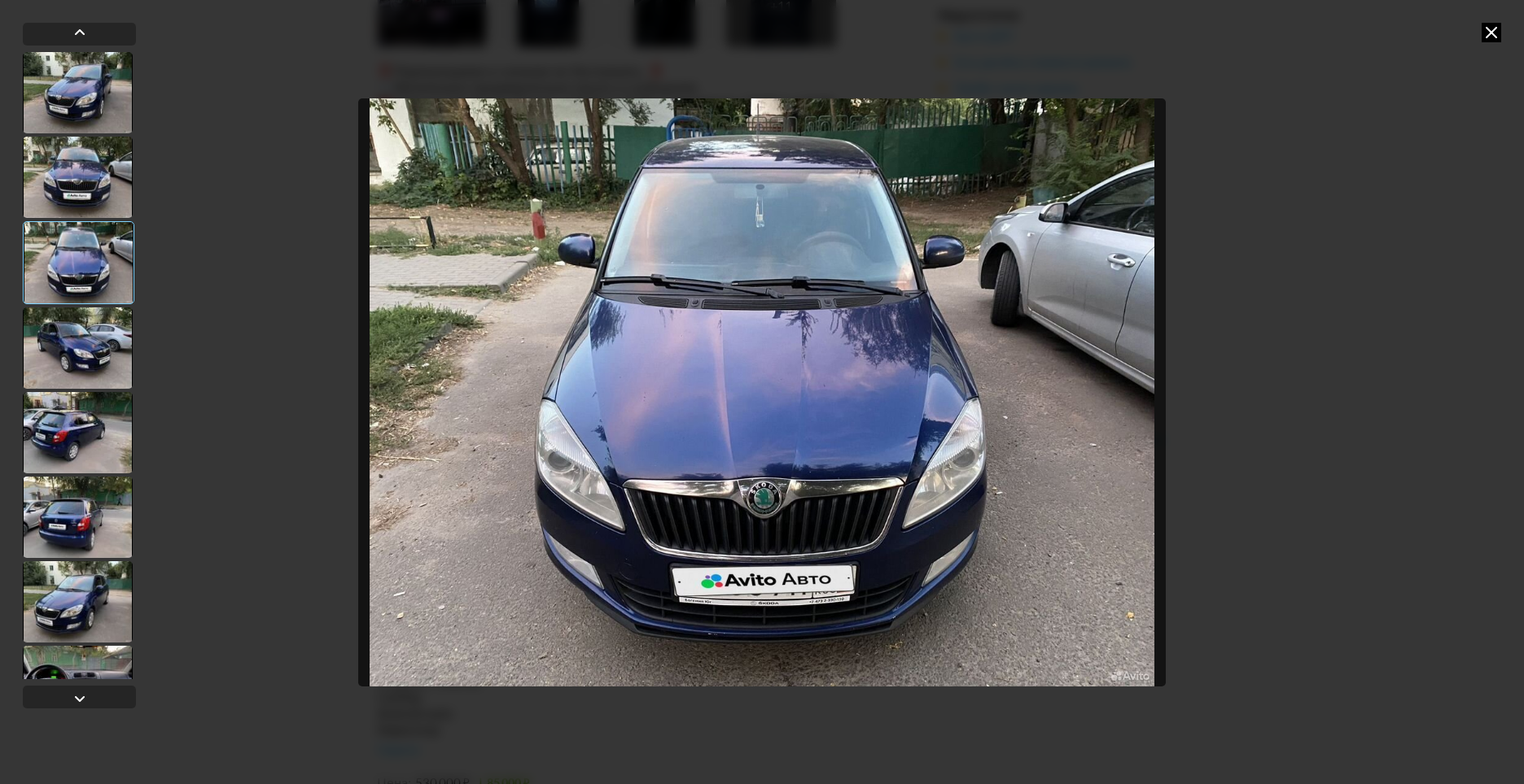
click at [1490, 34] on icon at bounding box center [1491, 33] width 20 height 20
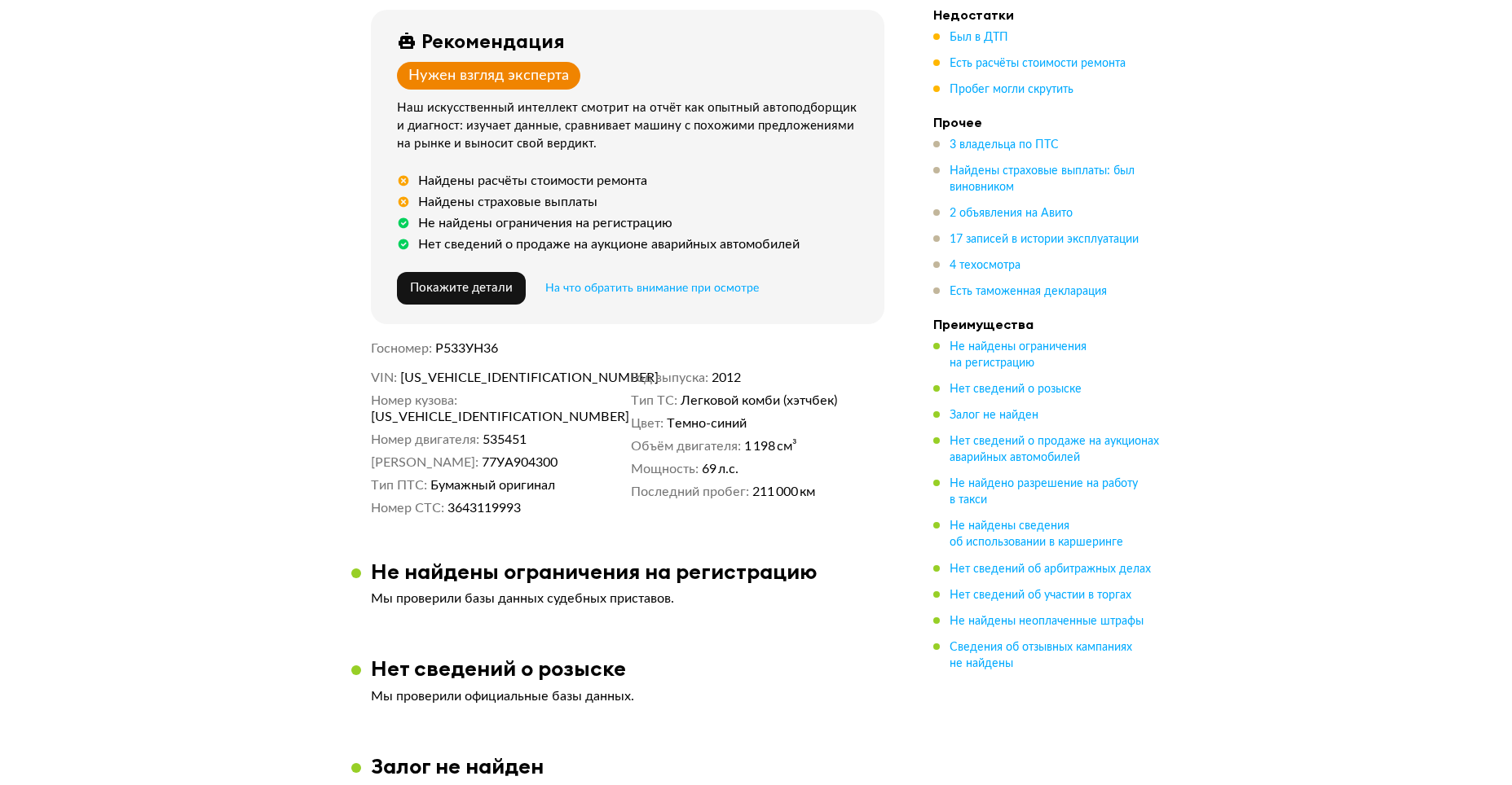
scroll to position [528, 0]
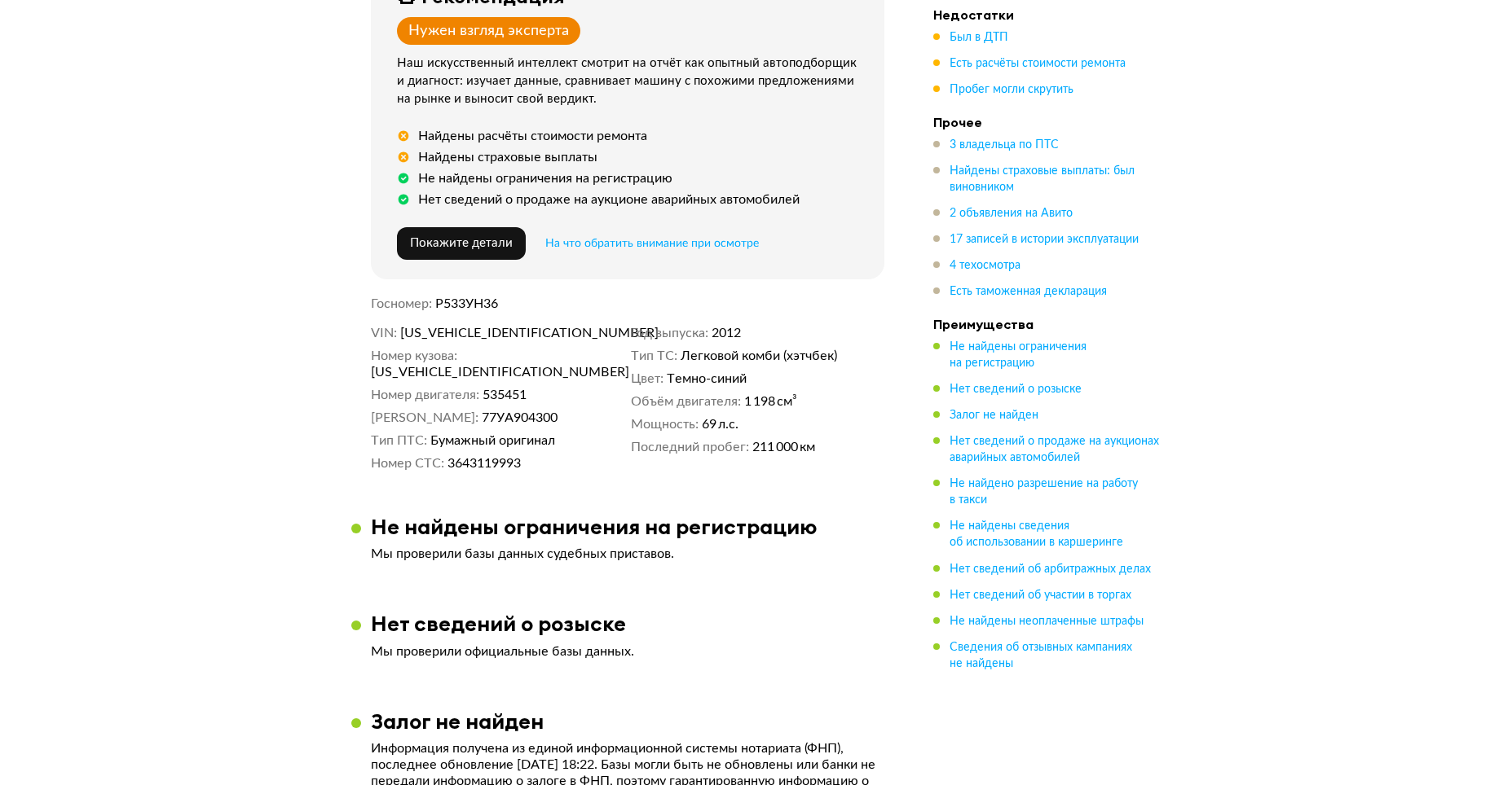
click at [478, 339] on span "[US_VEHICLE_IDENTIFICATION_NUMBER]" at bounding box center [494, 333] width 188 height 16
copy span "[US_VEHICLE_IDENTIFICATION_NUMBER]"
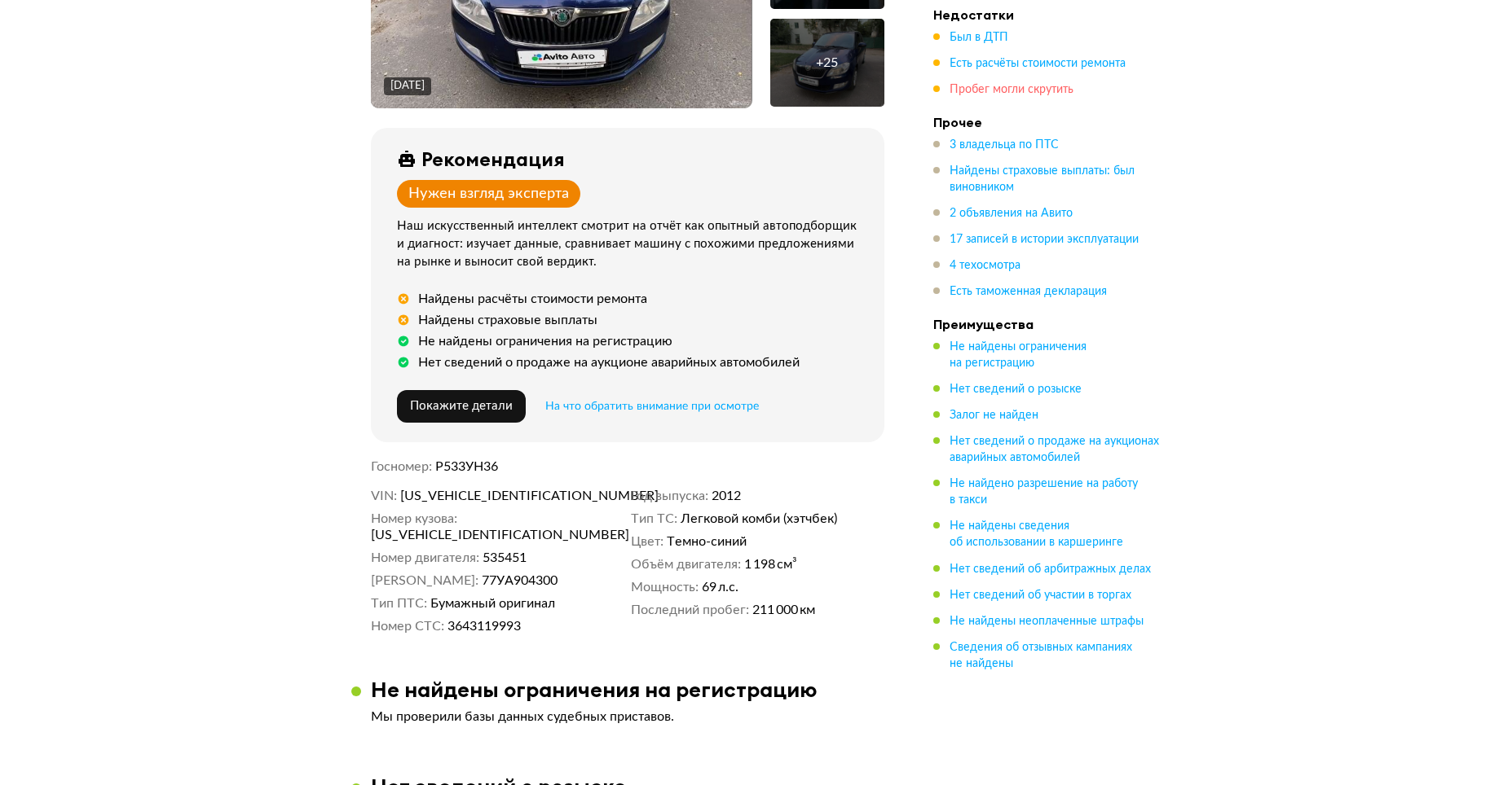
click at [1018, 86] on span "Пробег могли скрутить" at bounding box center [1012, 90] width 124 height 11
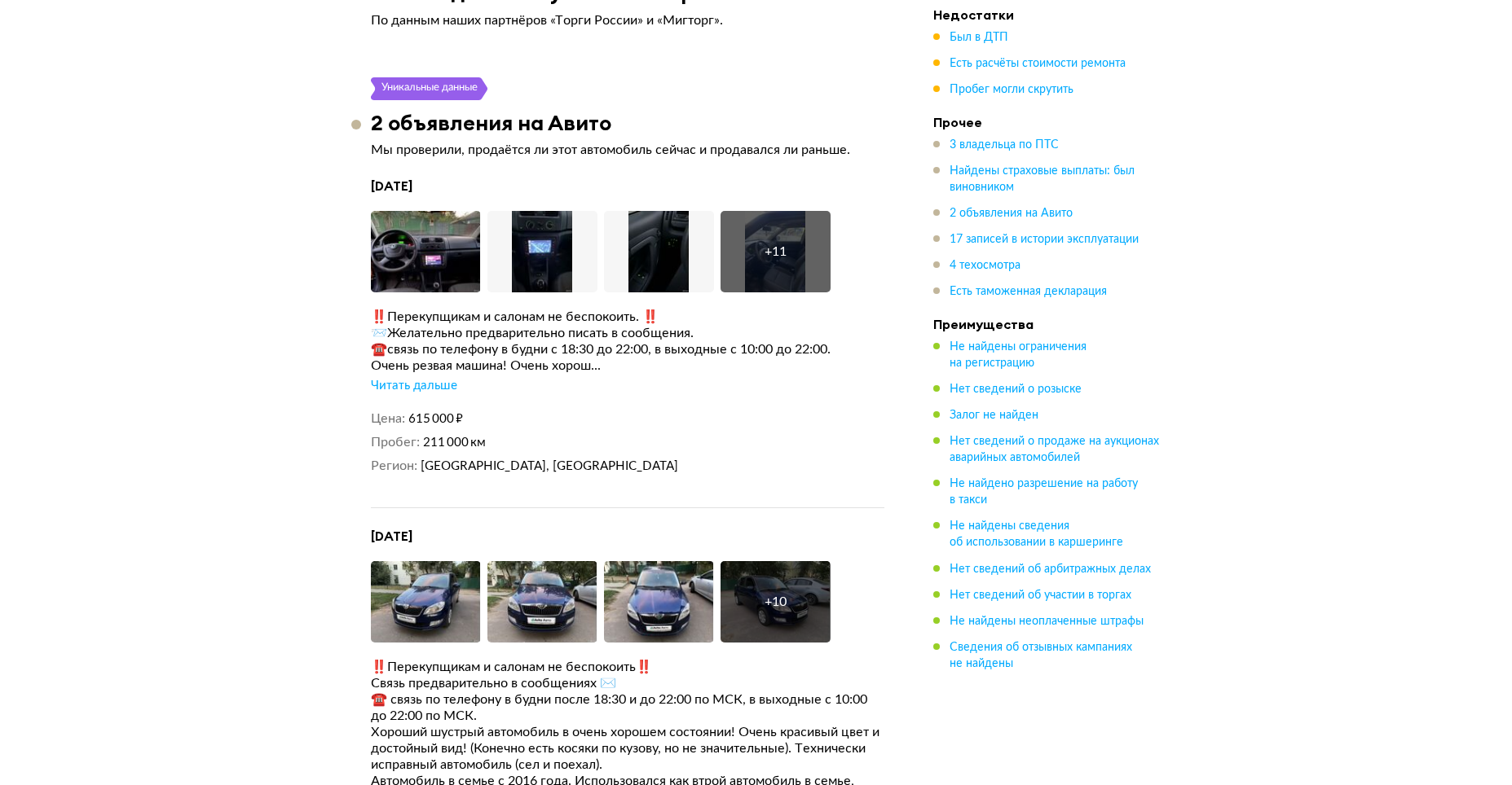
scroll to position [3247, 0]
